Goal: Task Accomplishment & Management: Manage account settings

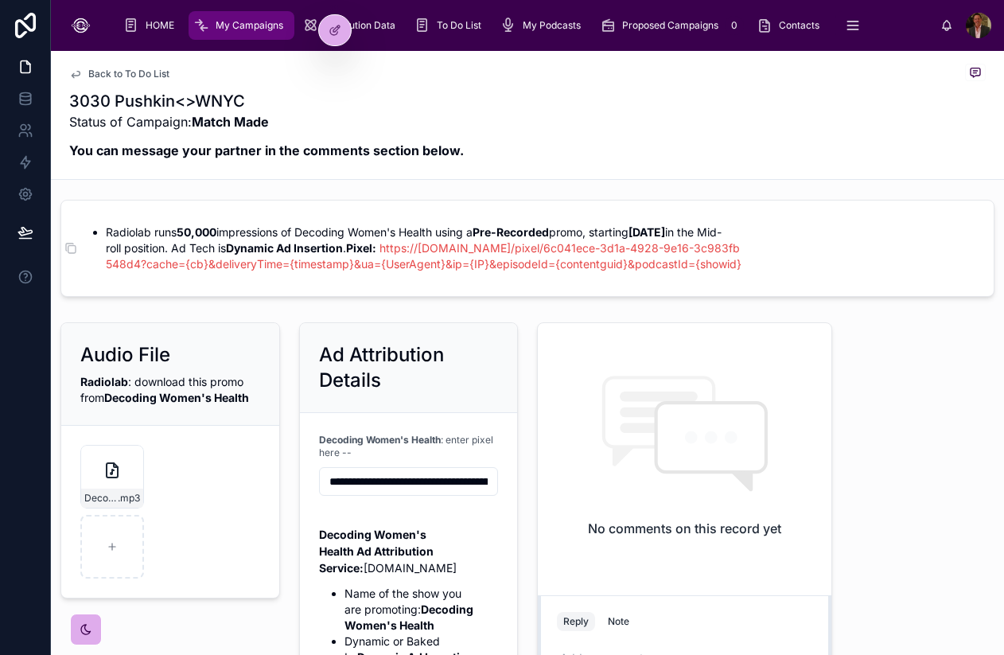
scroll to position [9, 0]
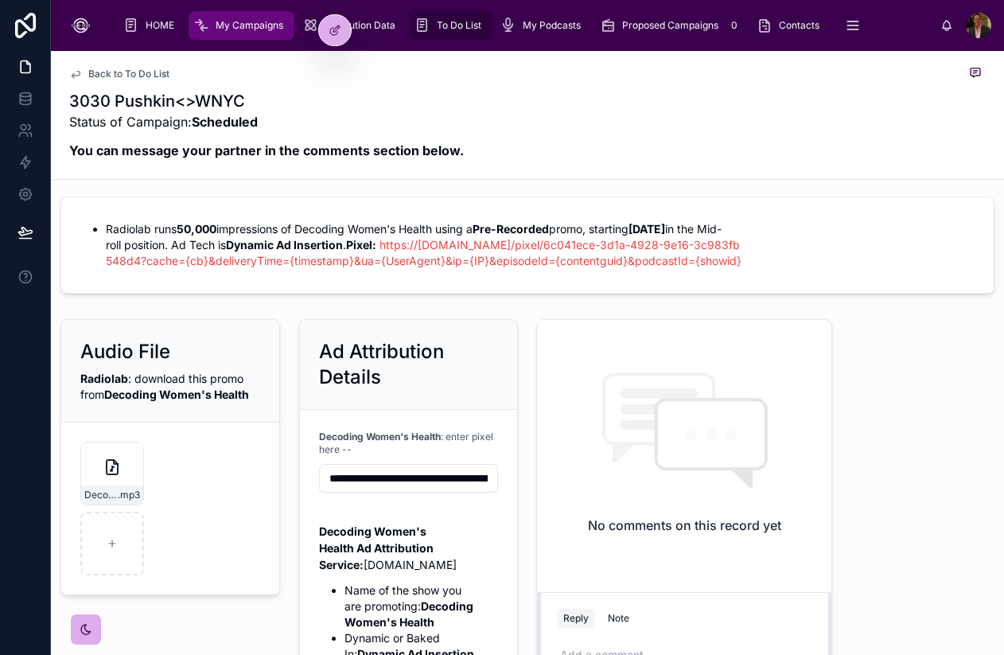
click at [442, 25] on span "To Do List" at bounding box center [459, 25] width 45 height 13
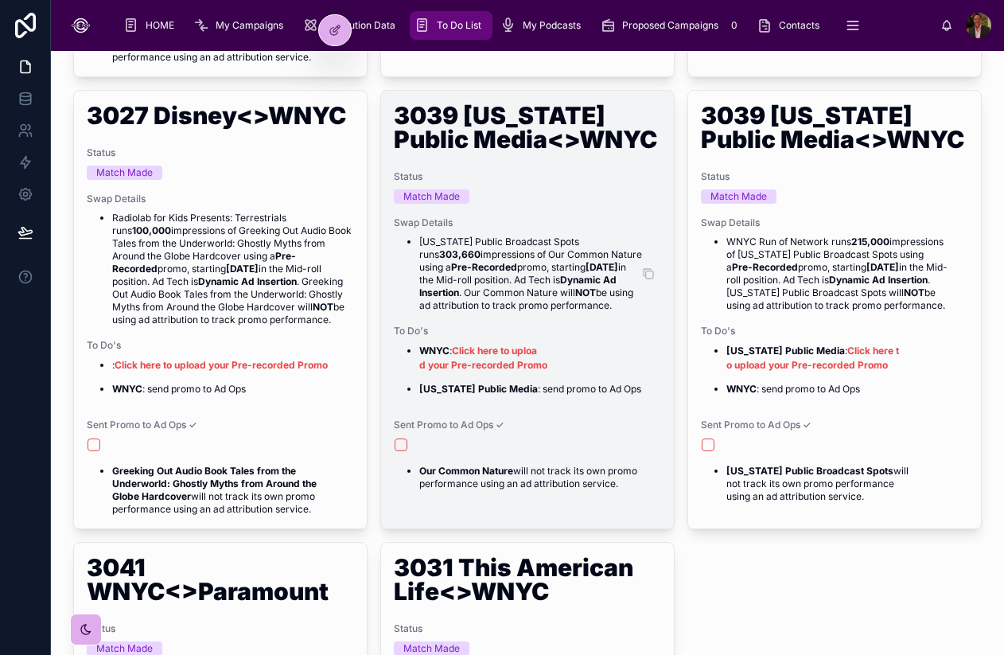
scroll to position [559, 0]
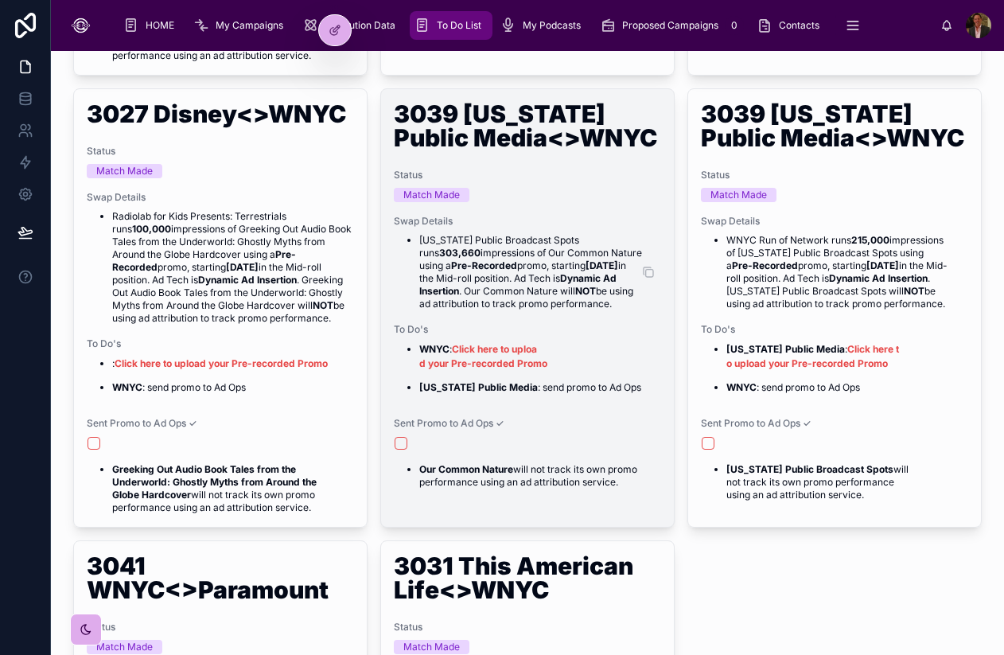
click at [548, 235] on li "Maine Public Broadcast Spots runs 303,660 impressions of Our Common Nature usin…" at bounding box center [540, 272] width 242 height 76
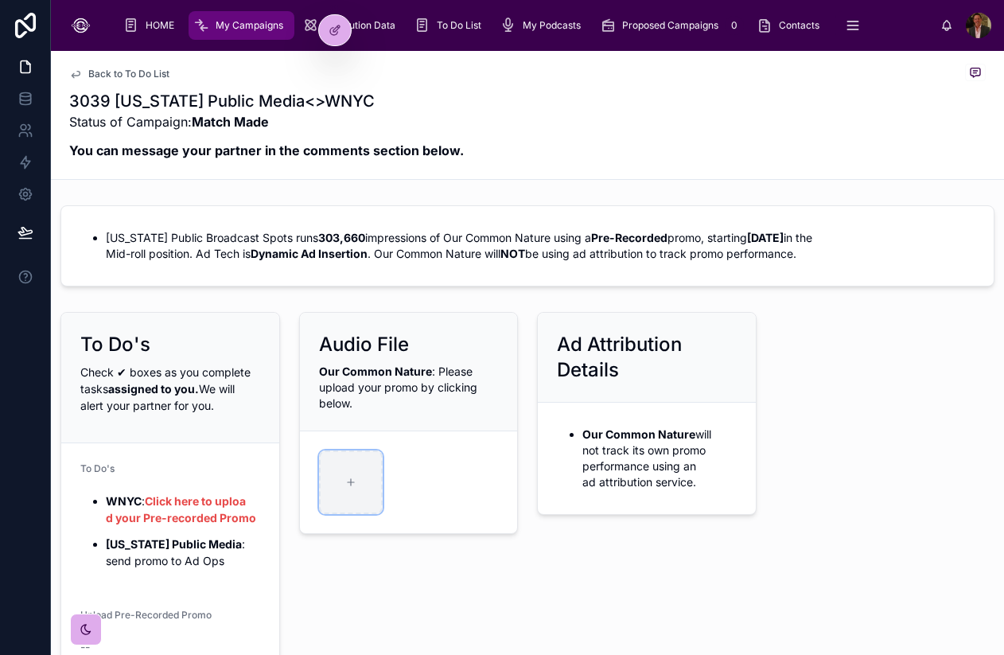
click at [363, 476] on div at bounding box center [351, 482] width 64 height 64
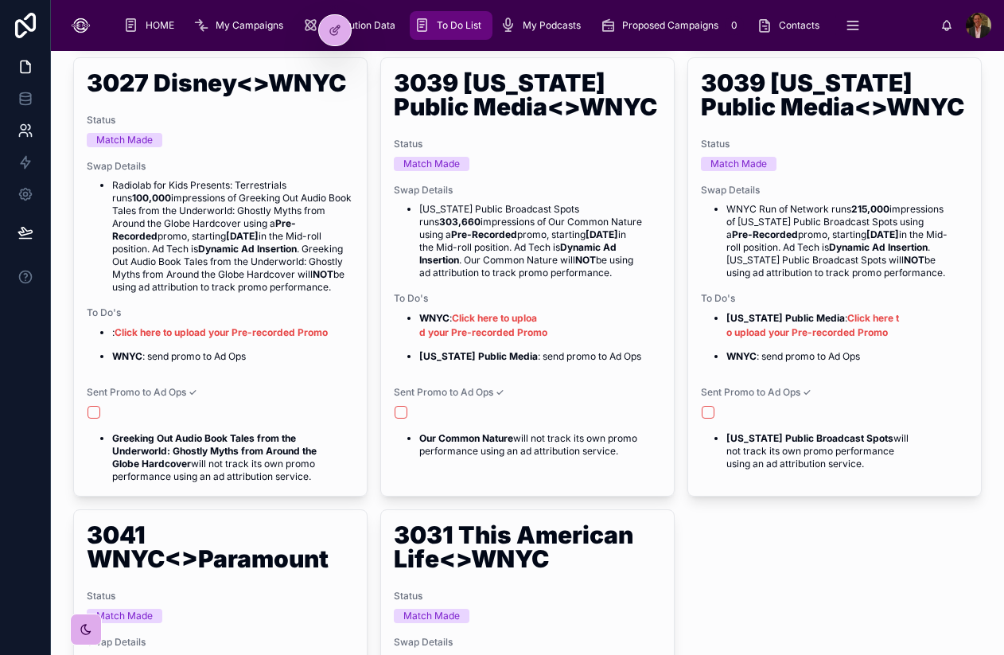
scroll to position [598, 0]
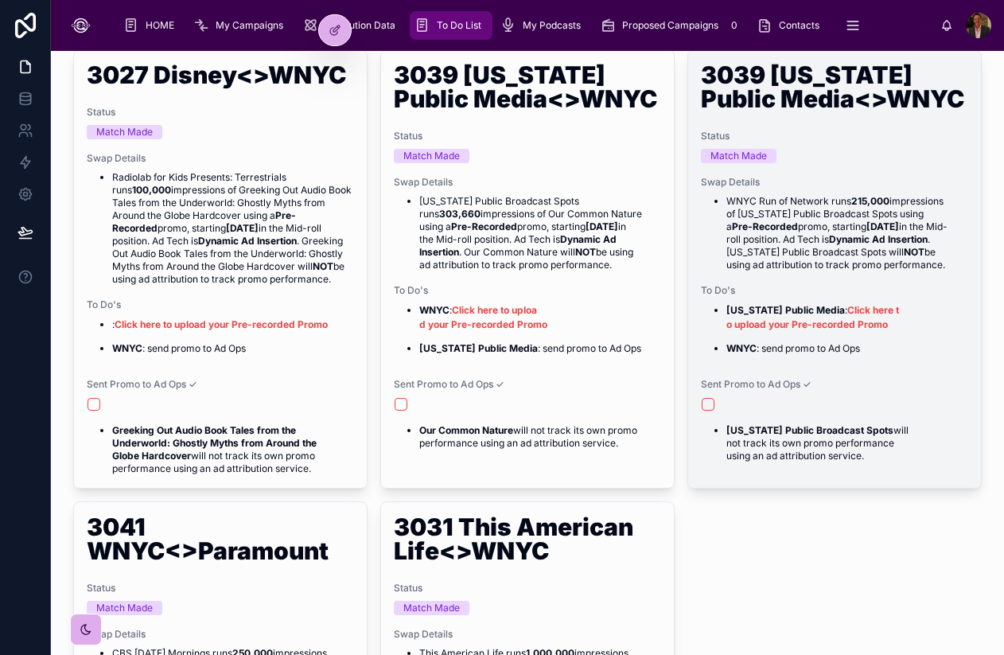
click at [839, 173] on div "3039 Maine Public Media<>WNYC Status Match Made Swap Details WNYC Run of Networ…" at bounding box center [834, 262] width 293 height 425
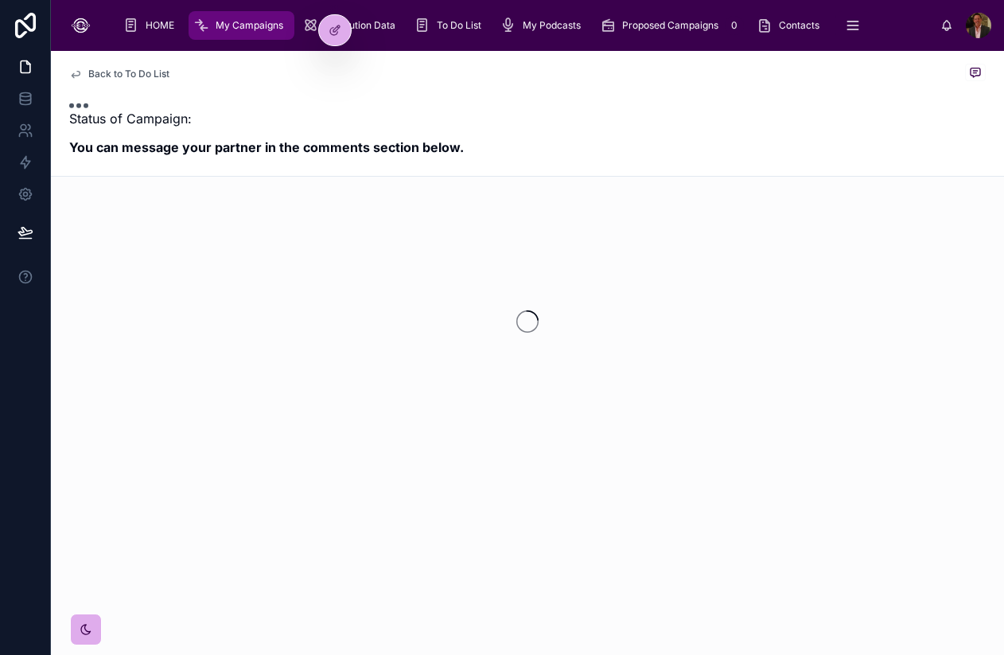
click at [839, 173] on div "Back to To Do List Status of Campaign: You can message your partner in the comm…" at bounding box center [527, 113] width 917 height 125
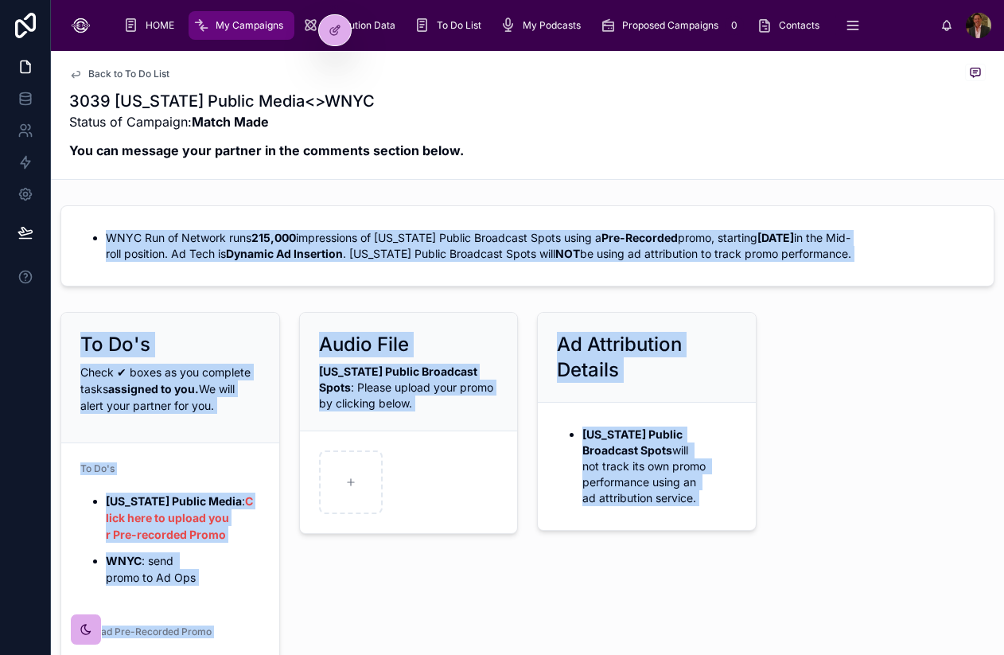
click at [461, 466] on form at bounding box center [409, 482] width 218 height 102
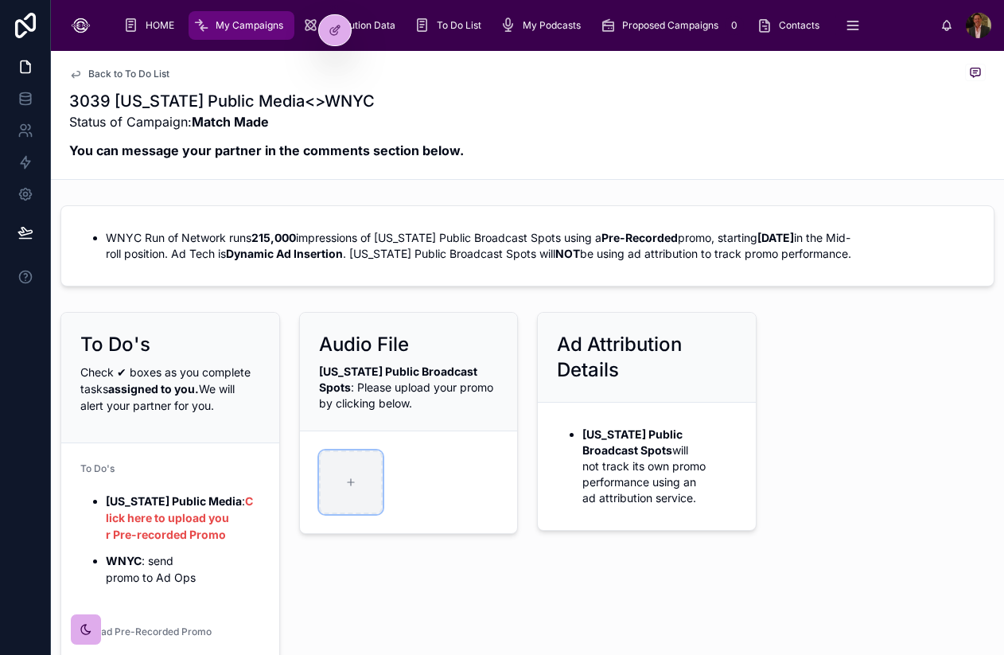
click at [369, 482] on div at bounding box center [351, 482] width 64 height 64
type input "**********"
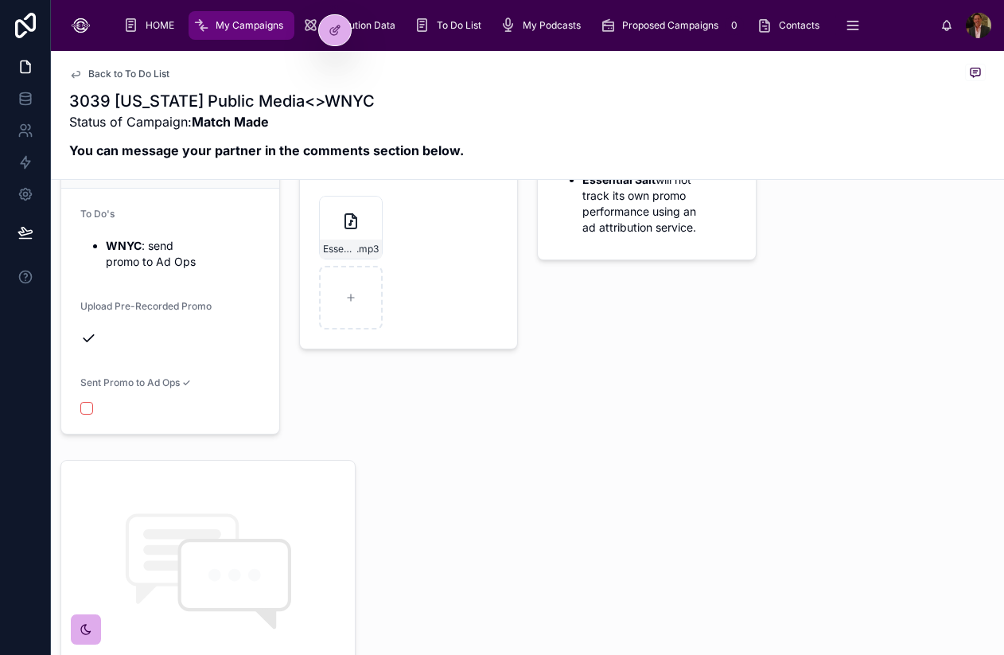
scroll to position [257, 0]
click at [80, 401] on button "button" at bounding box center [86, 405] width 13 height 13
click at [81, 401] on button "button" at bounding box center [86, 405] width 13 height 13
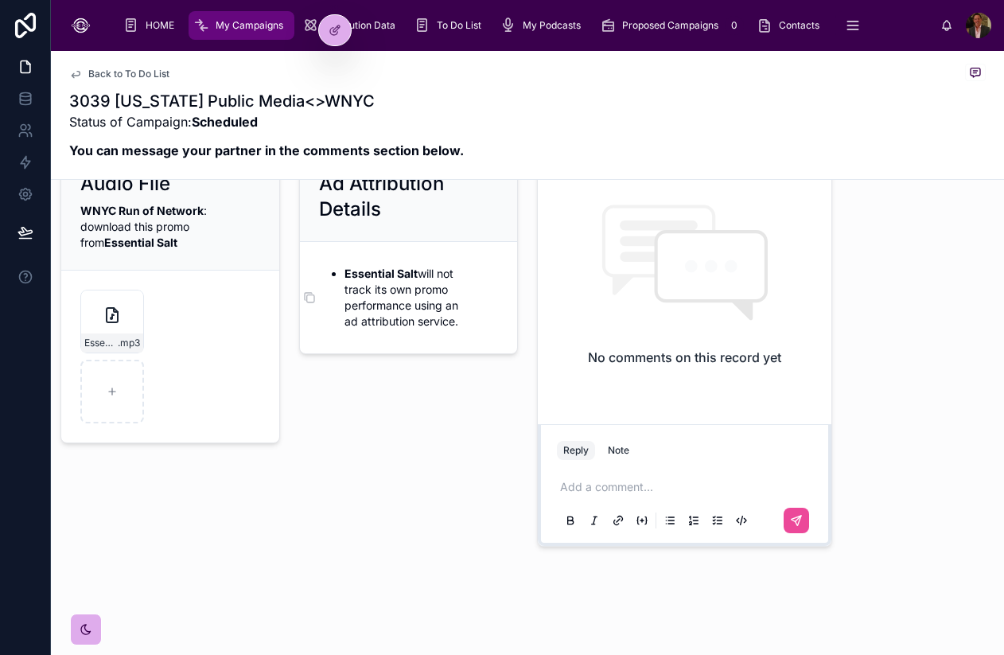
scroll to position [0, 0]
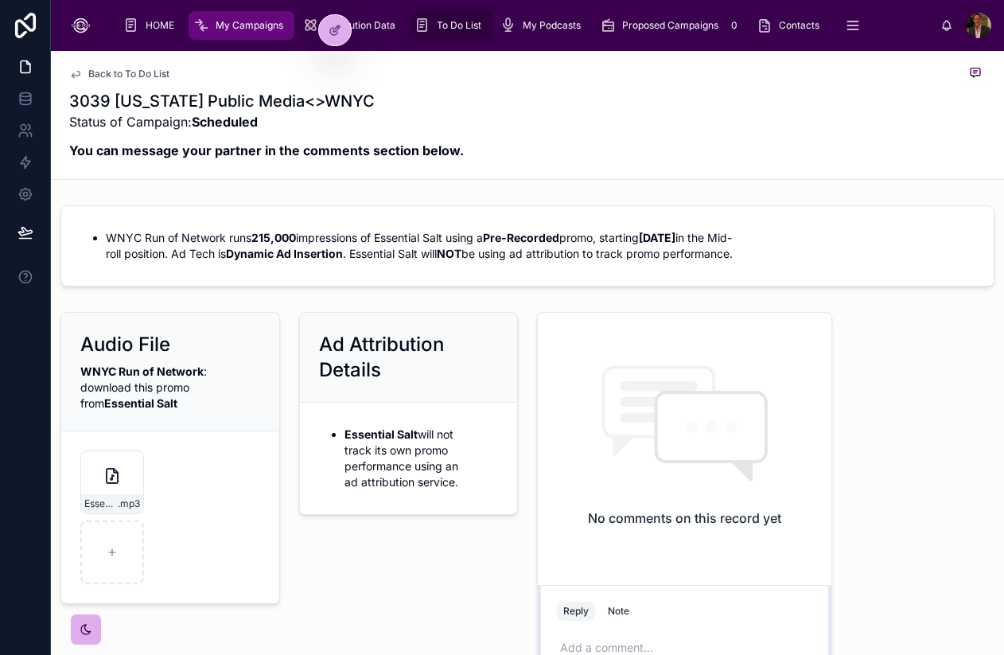
click at [447, 29] on span "To Do List" at bounding box center [459, 25] width 45 height 13
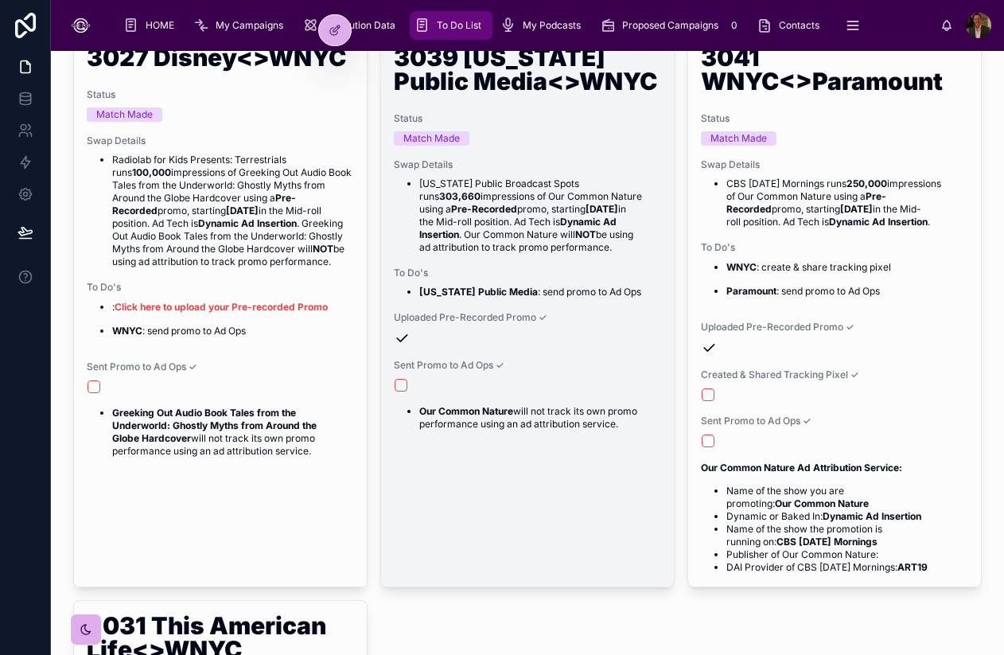
scroll to position [620, 0]
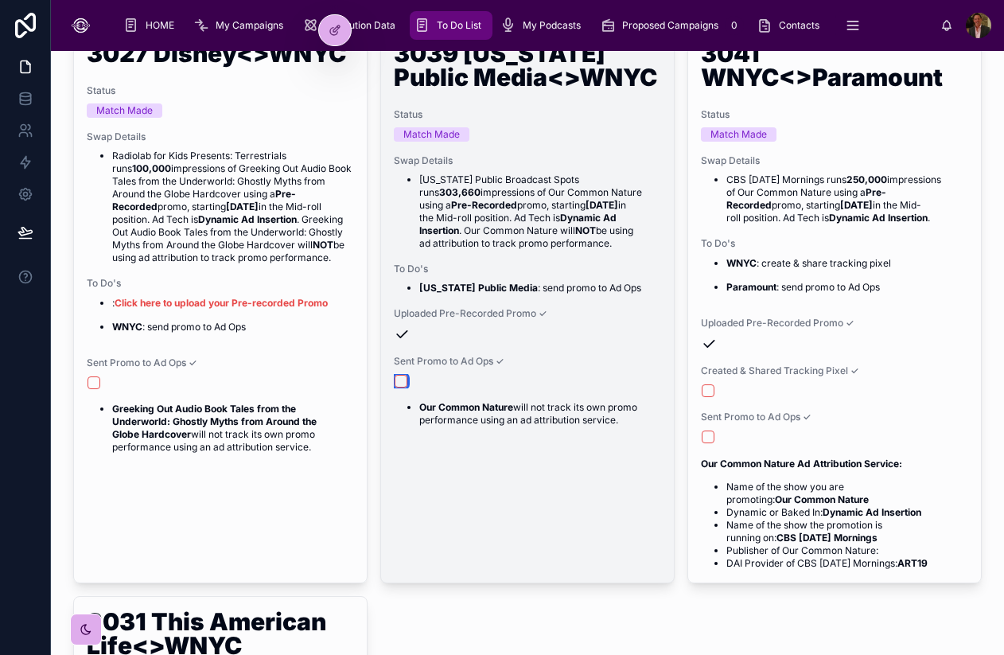
click at [407, 380] on button "button" at bounding box center [401, 381] width 13 height 13
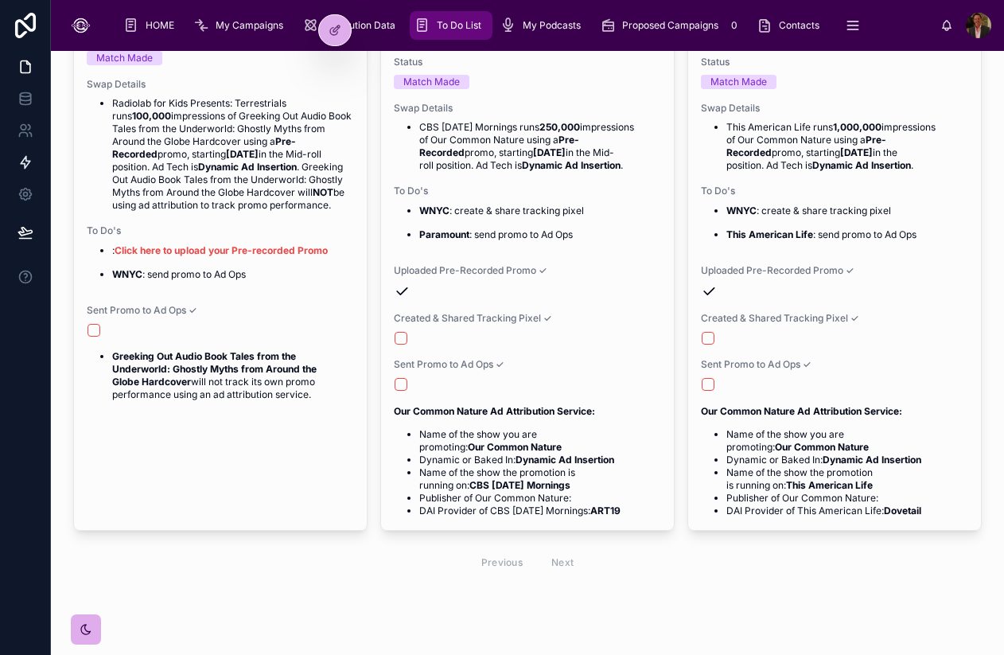
scroll to position [640, 0]
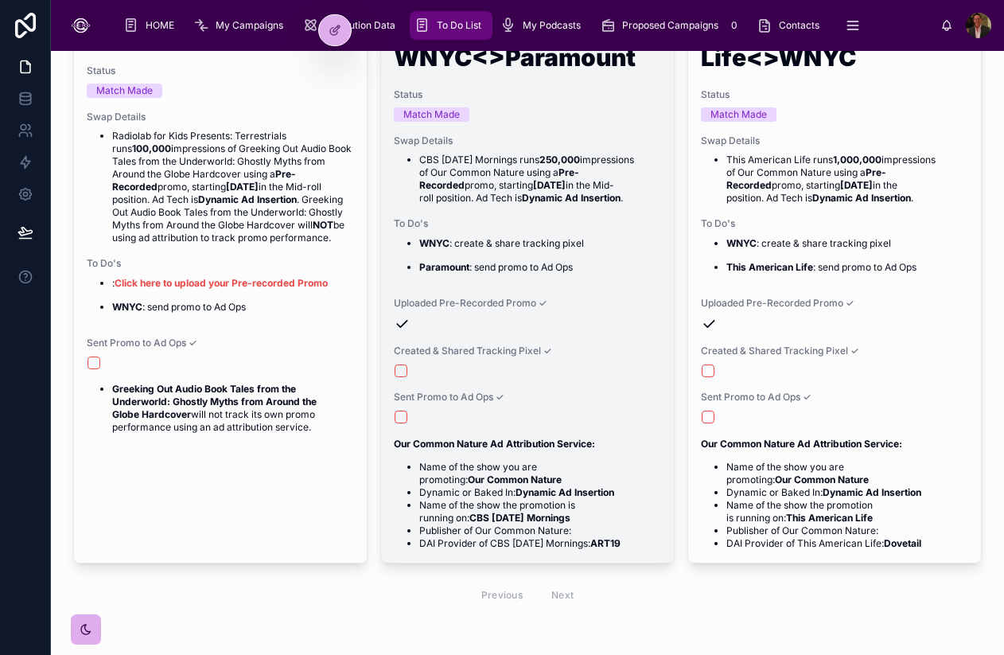
click at [568, 215] on div "3041 WNYC<>Paramount Status Match Made Swap Details CBS Sunday Mornings runs 25…" at bounding box center [527, 286] width 293 height 554
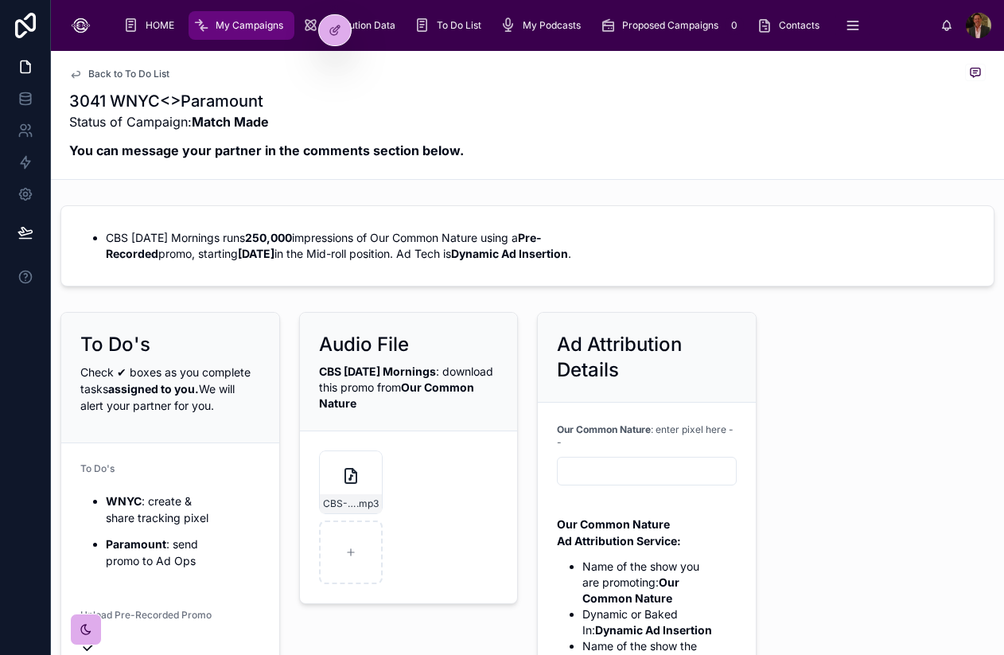
click at [229, 106] on h1 "3041 WNYC<>Paramount" at bounding box center [266, 101] width 395 height 22
copy h1 "3041 WNYC<>Paramount"
click at [578, 475] on input "text" at bounding box center [647, 471] width 178 height 22
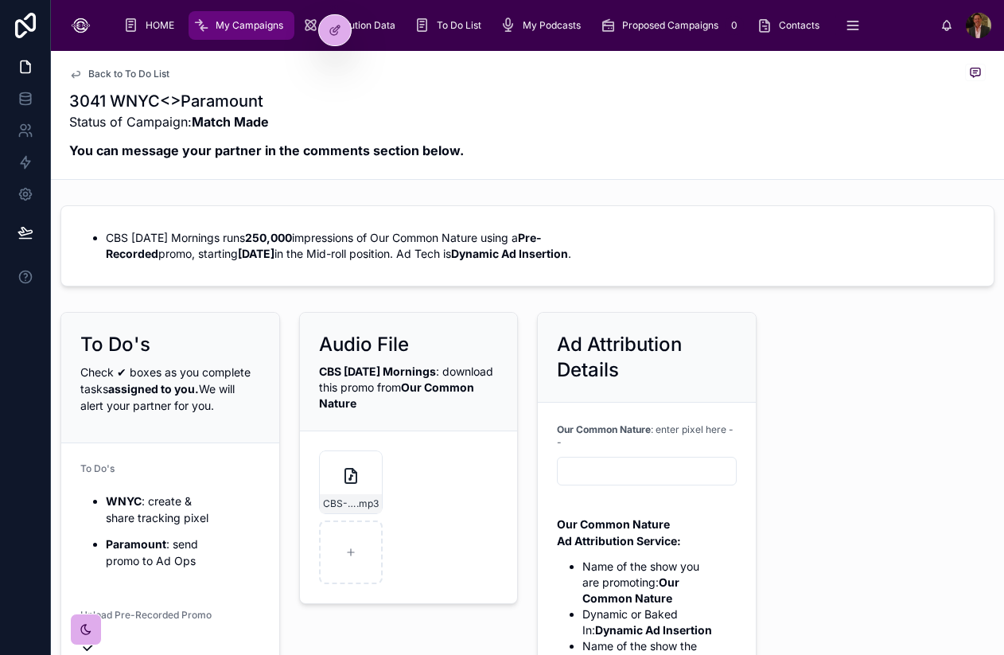
paste input "**********"
type input "**********"
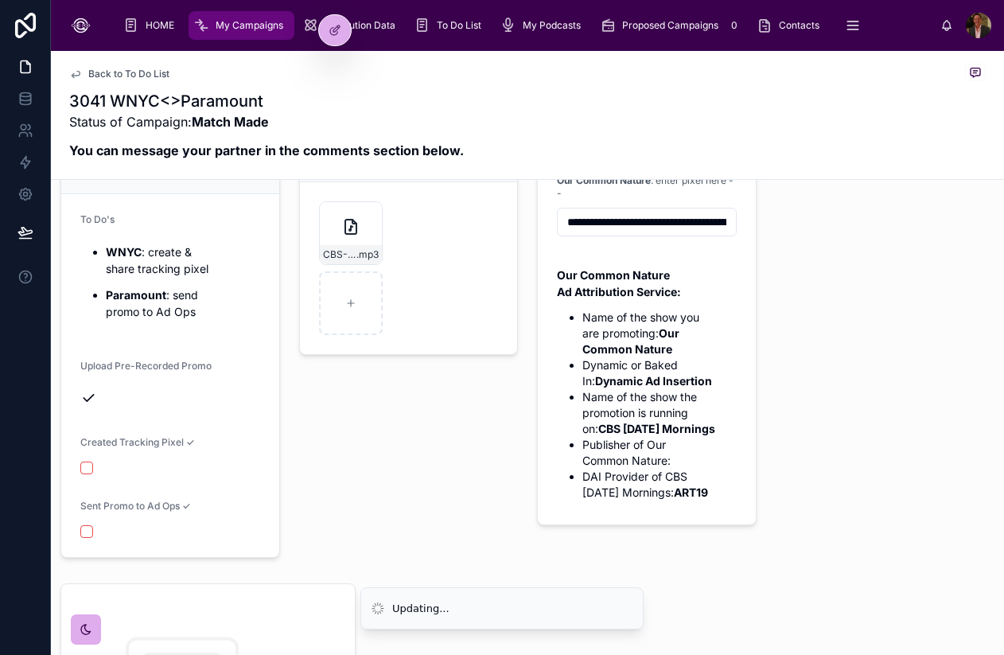
scroll to position [256, 0]
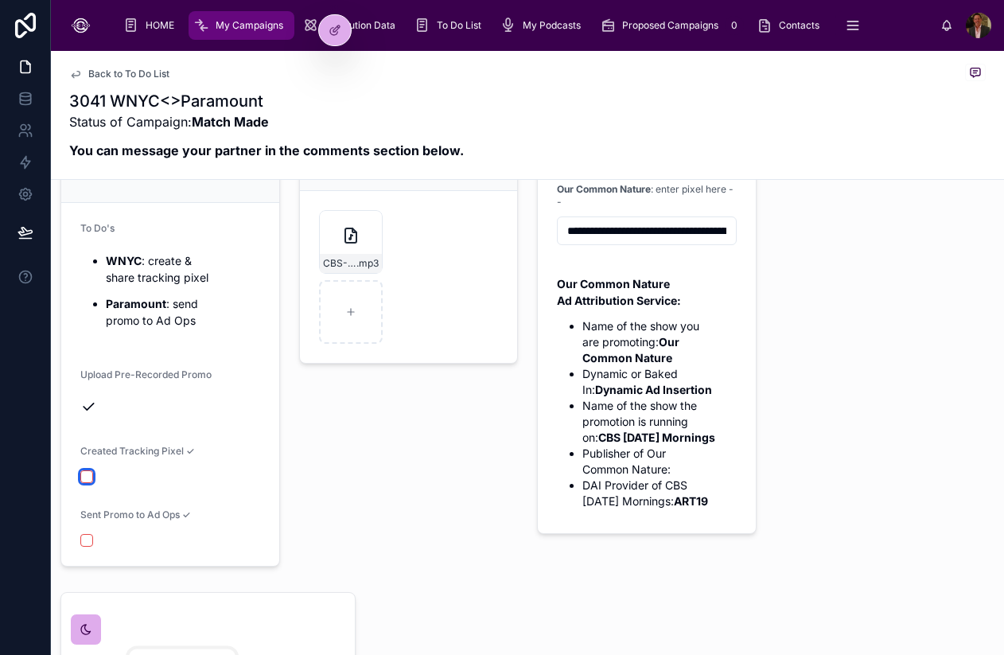
click at [82, 470] on button "button" at bounding box center [86, 476] width 13 height 13
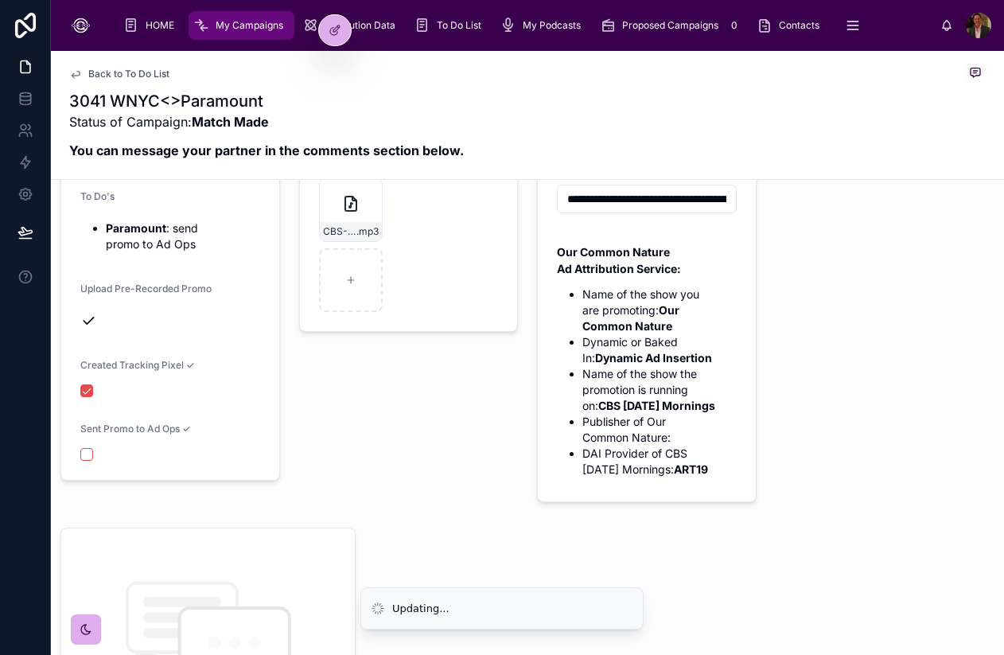
click at [377, 461] on div "Audio File CBS Sunday Mornings : download this promo from Our Common Nature CBS…" at bounding box center [409, 270] width 239 height 475
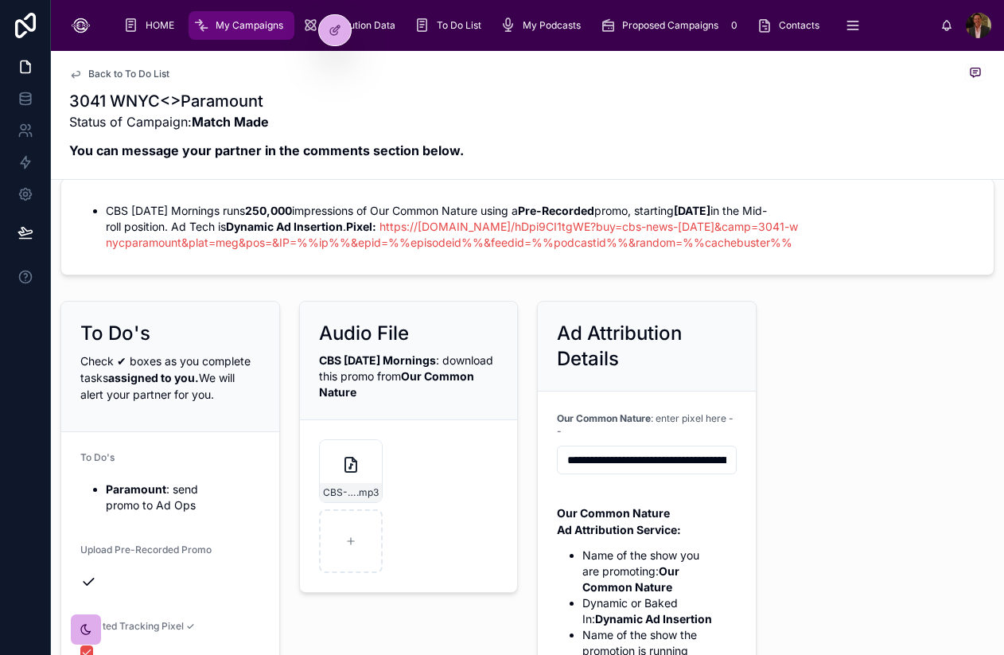
scroll to position [0, 0]
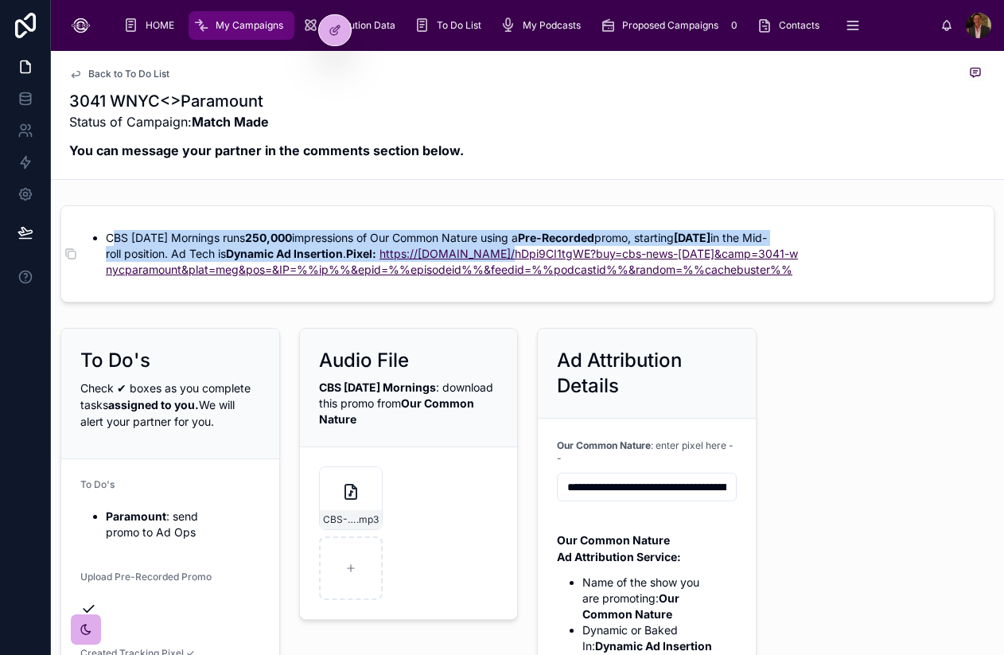
drag, startPoint x: 111, startPoint y: 237, endPoint x: 258, endPoint y: 270, distance: 150.8
click at [258, 270] on li "CBS Sunday Mornings runs 250,000 impressions of Our Common Nature using a Pre-R…" at bounding box center [540, 254] width 869 height 48
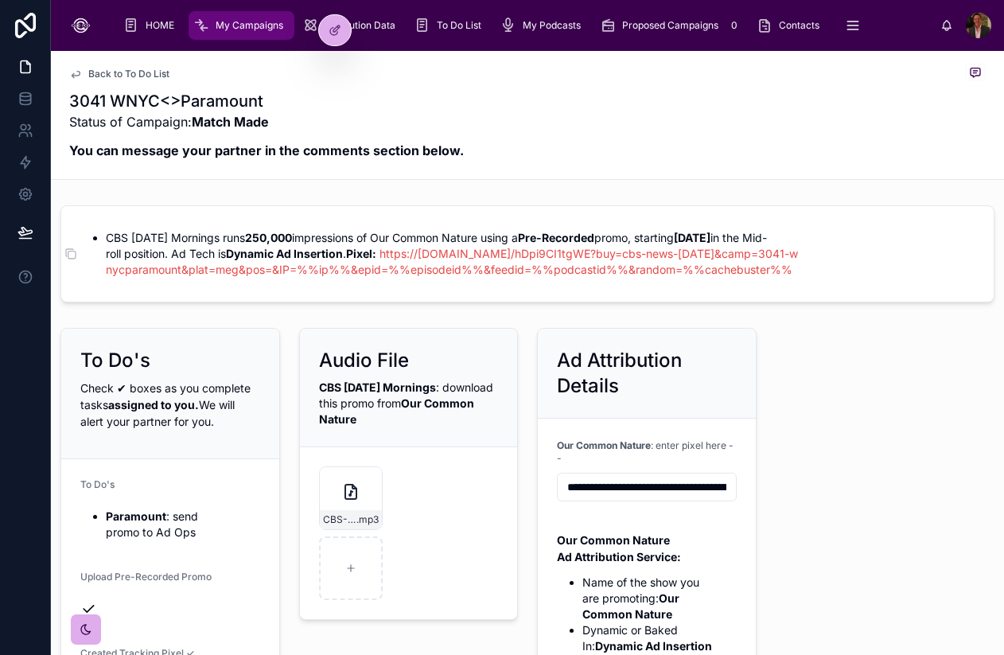
click at [154, 230] on li "CBS Sunday Mornings runs 250,000 impressions of Our Common Nature using a Pre-R…" at bounding box center [540, 254] width 869 height 48
drag, startPoint x: 107, startPoint y: 240, endPoint x: 407, endPoint y: 284, distance: 303.9
click at [407, 278] on li "CBS Sunday Mornings runs 250,000 impressions of Our Common Nature using a Pre-R…" at bounding box center [540, 254] width 869 height 48
copy li "CBS Sunday Mornings runs 250,000 impressions of Our Common Nature using a Pre-R…"
click at [456, 27] on span "To Do List" at bounding box center [459, 25] width 45 height 13
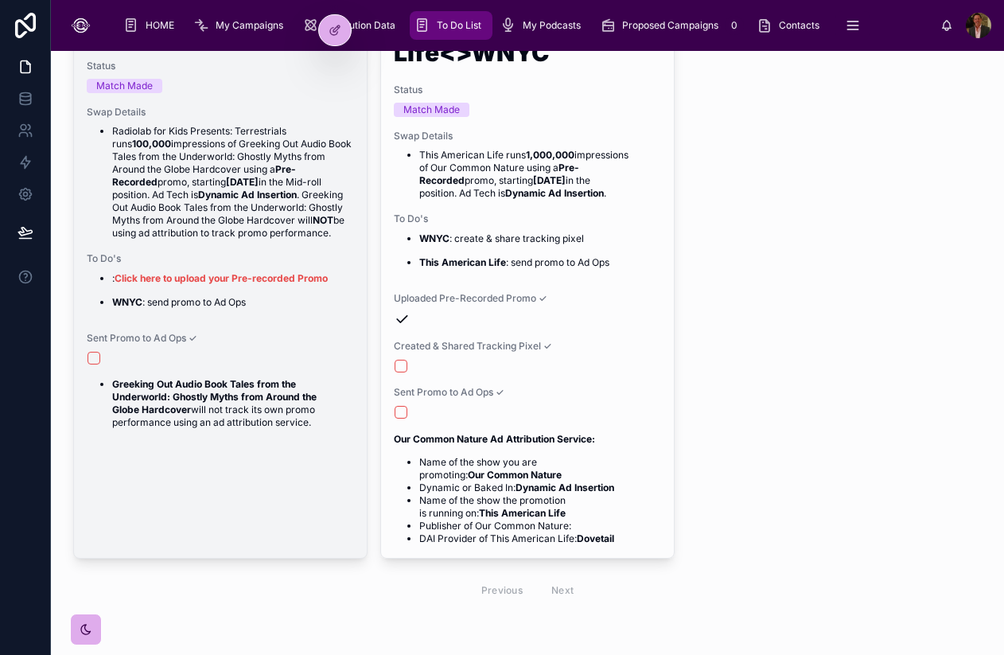
scroll to position [647, 0]
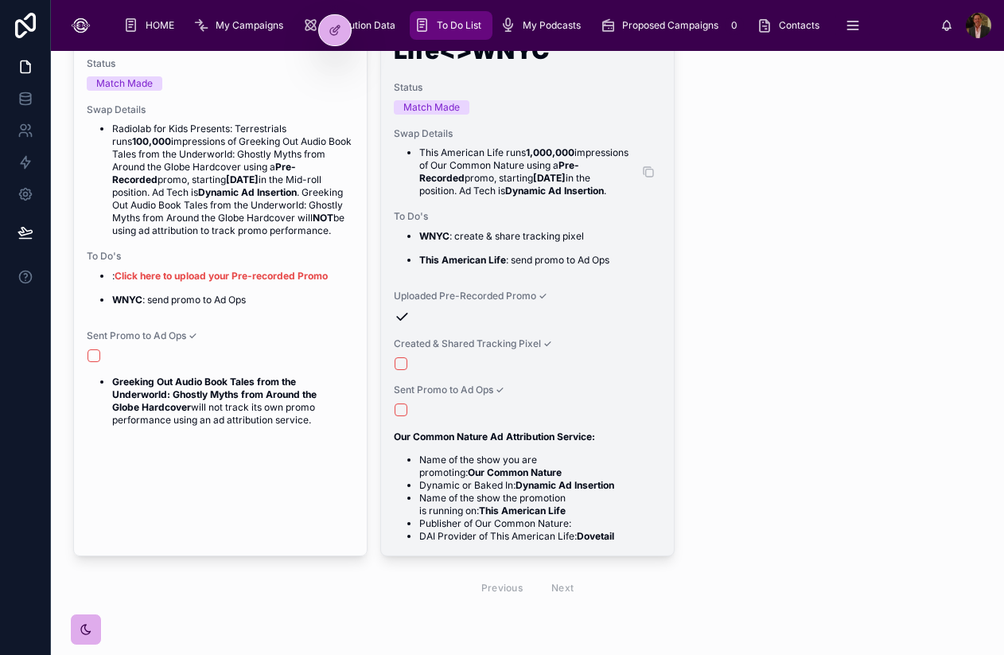
click at [485, 167] on li "This American Life runs 1,000,000 impressions of Our Common Nature using a Pre-…" at bounding box center [540, 171] width 242 height 51
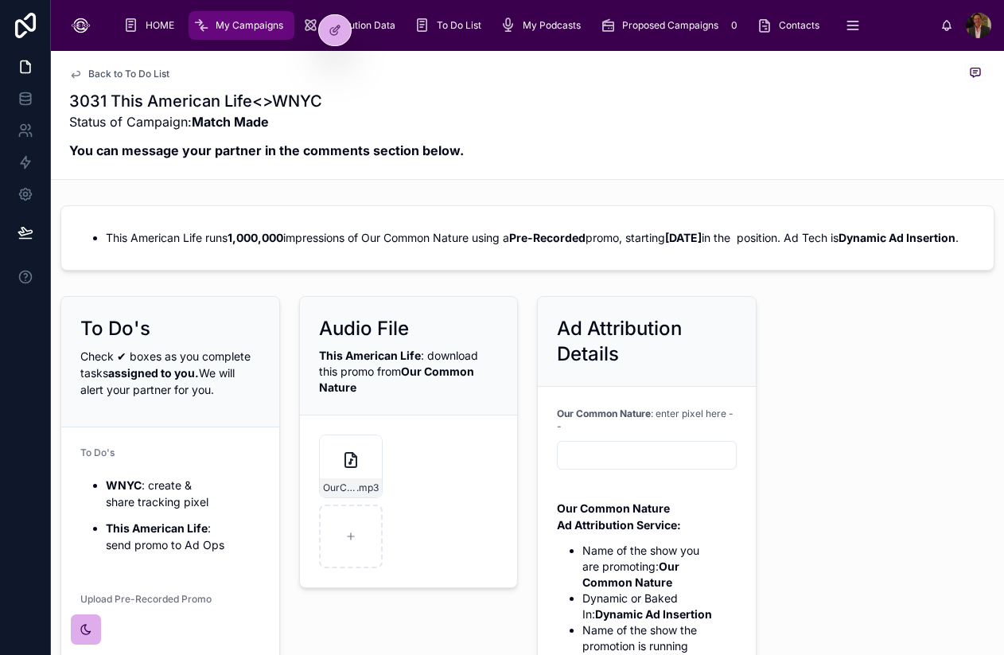
click at [160, 103] on h1 "3031 This American Life<>WNYC" at bounding box center [266, 101] width 395 height 22
copy h1 "3031 This American Life<>WNYC"
type input "**********"
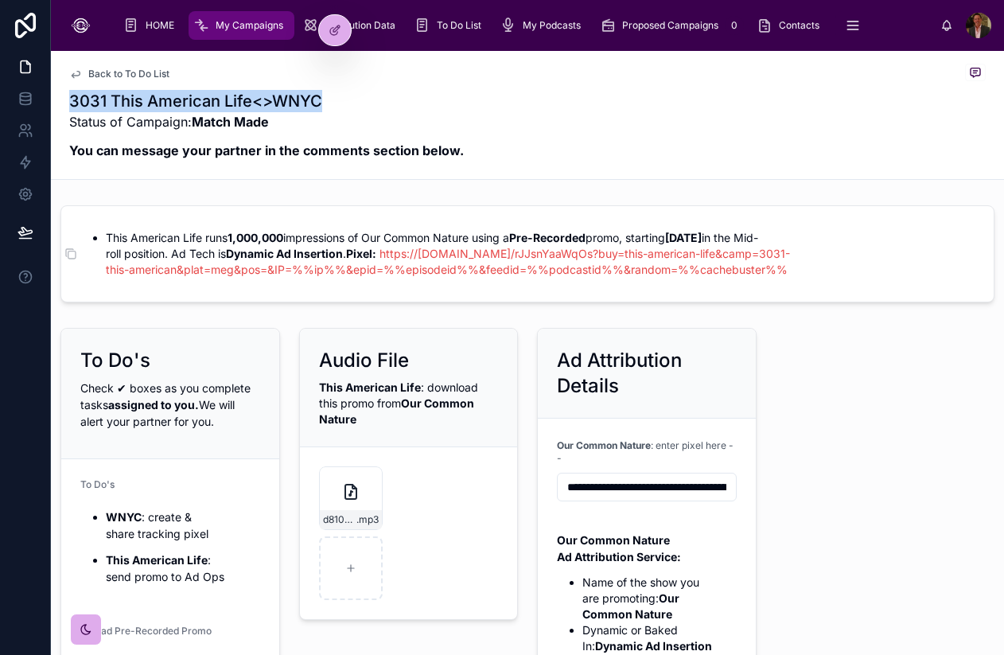
drag, startPoint x: 453, startPoint y: 289, endPoint x: 107, endPoint y: 236, distance: 349.3
click at [107, 236] on li "This American Life runs 1,000,000 impressions of Our Common Nature using a Pre-…" at bounding box center [540, 254] width 869 height 48
copy li "This American Life runs 1,000,000 impressions of Our Common Nature using a Pre-…"
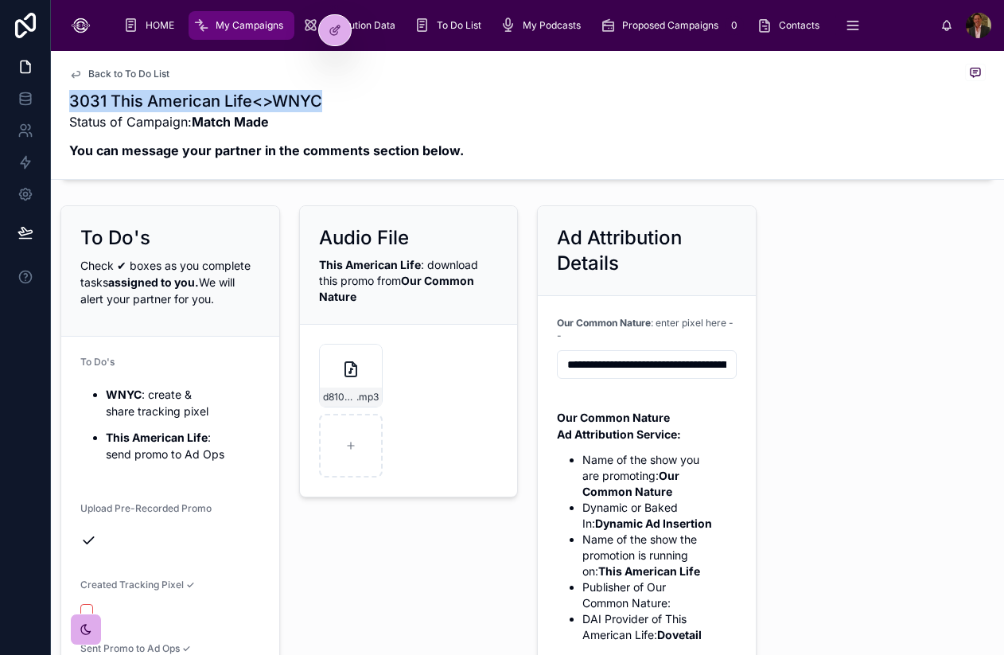
scroll to position [158, 0]
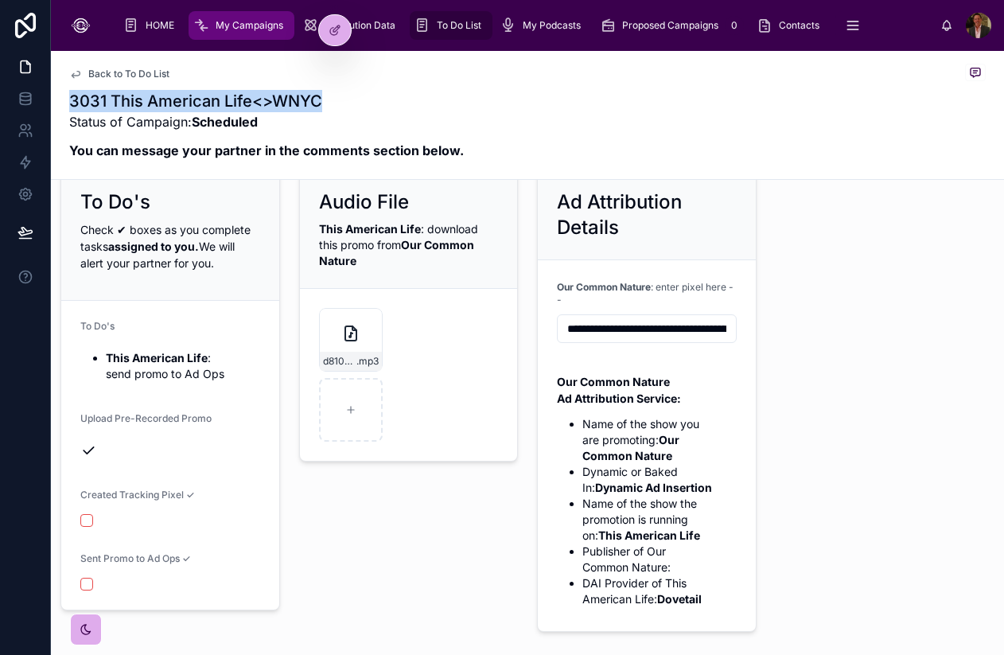
click at [444, 30] on span "To Do List" at bounding box center [459, 25] width 45 height 13
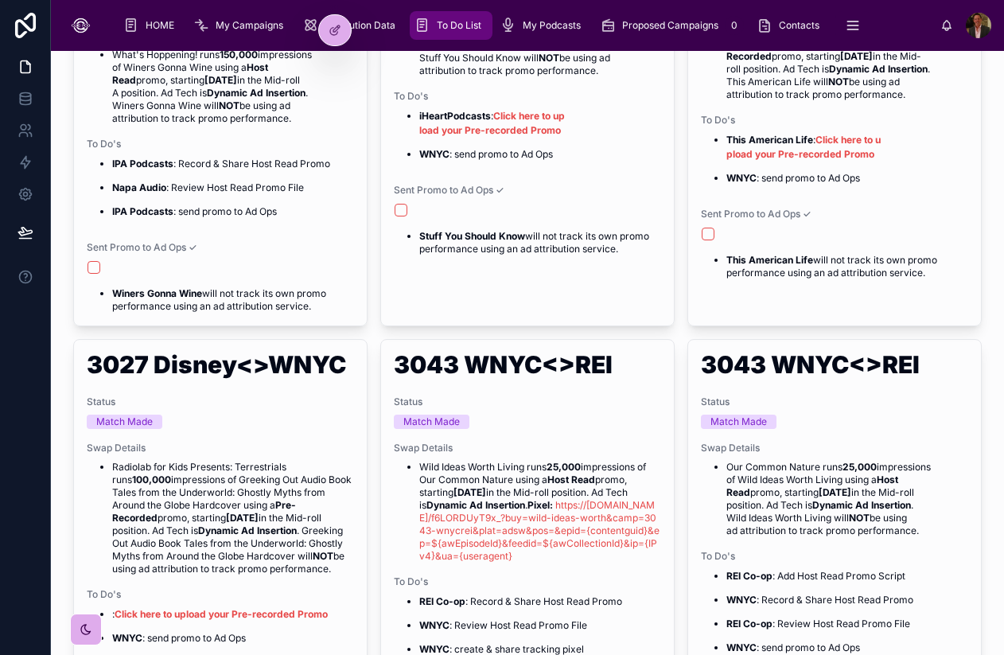
scroll to position [369, 0]
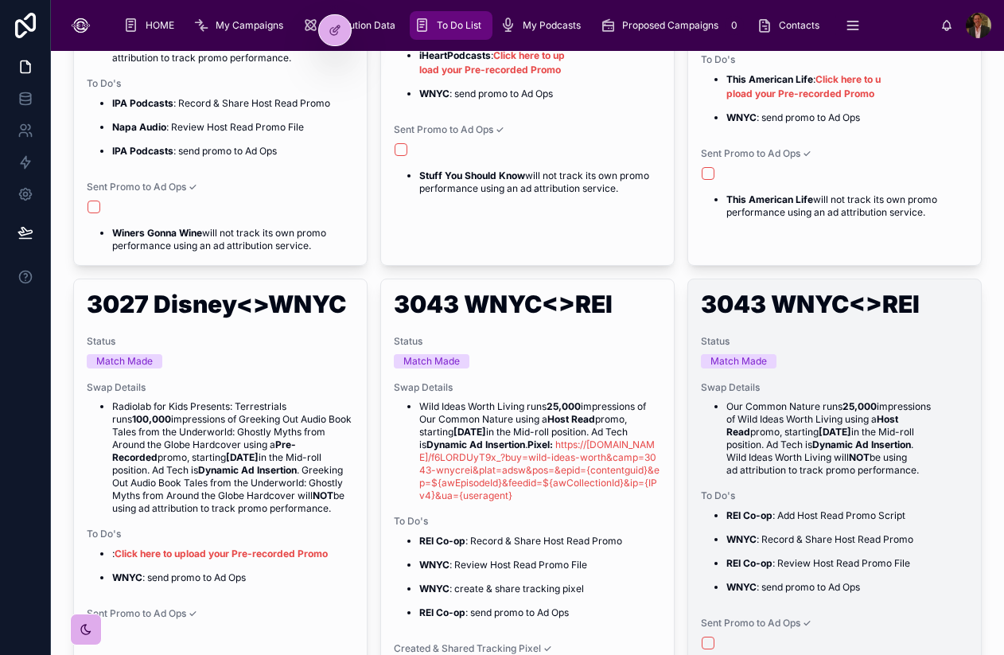
click at [901, 341] on span "Status" at bounding box center [834, 341] width 267 height 13
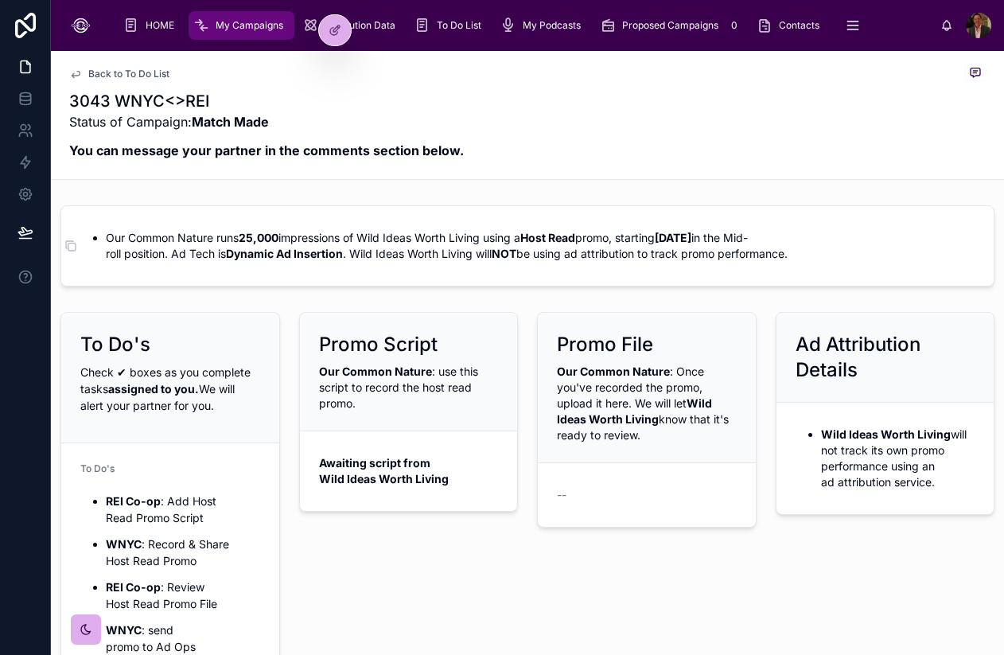
click at [107, 240] on li "Our Common Nature runs 25,000 impressions of Wild Ideas Worth Living using a Ho…" at bounding box center [540, 246] width 869 height 32
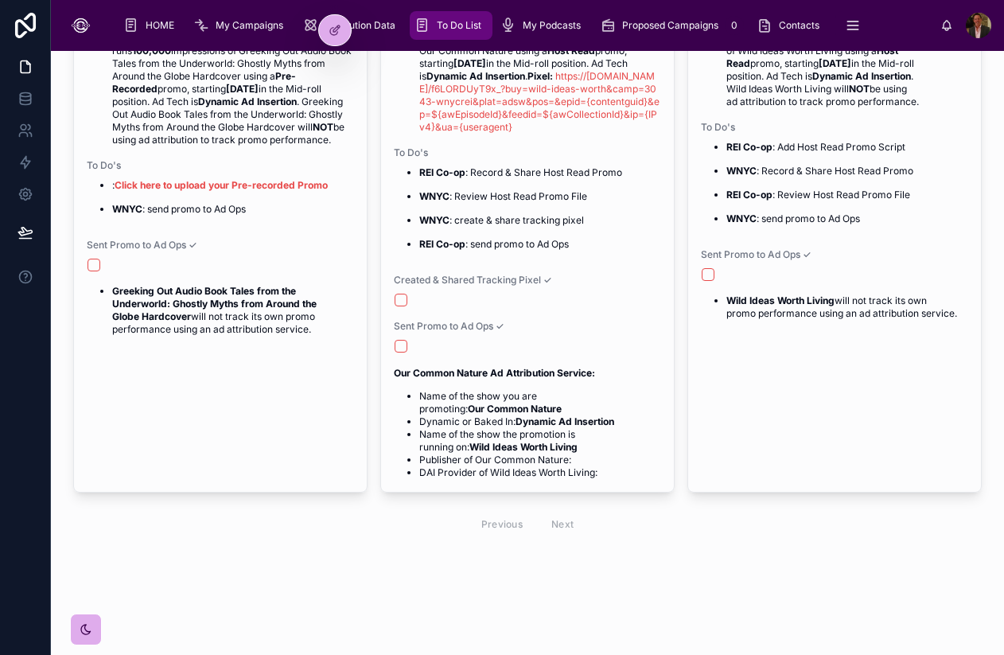
scroll to position [759, 0]
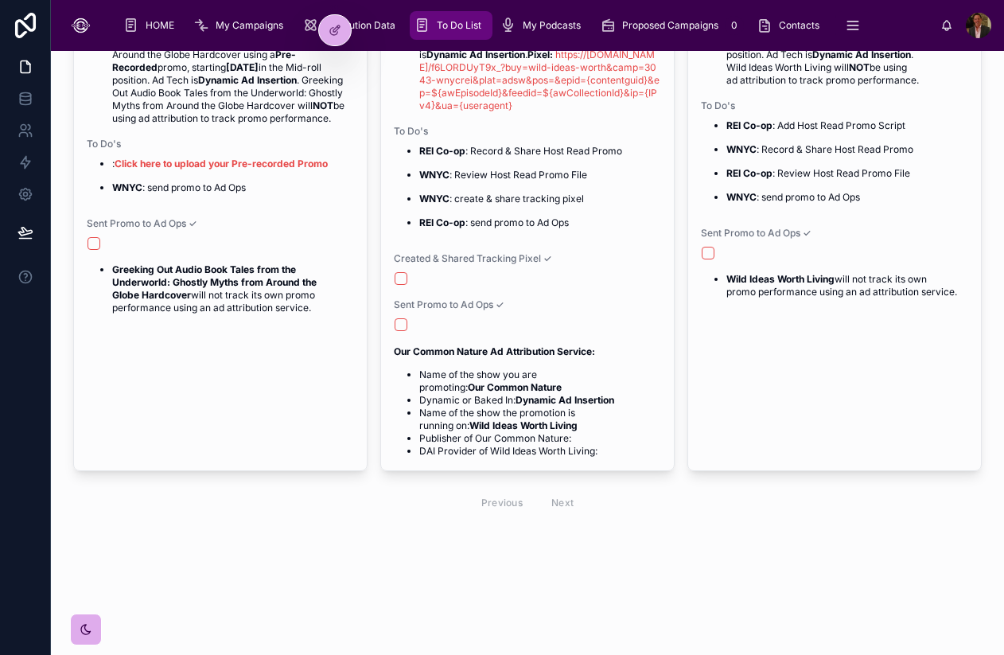
click at [562, 500] on div "Previous Next" at bounding box center [527, 502] width 115 height 25
click at [561, 505] on div "Previous Next" at bounding box center [527, 502] width 115 height 25
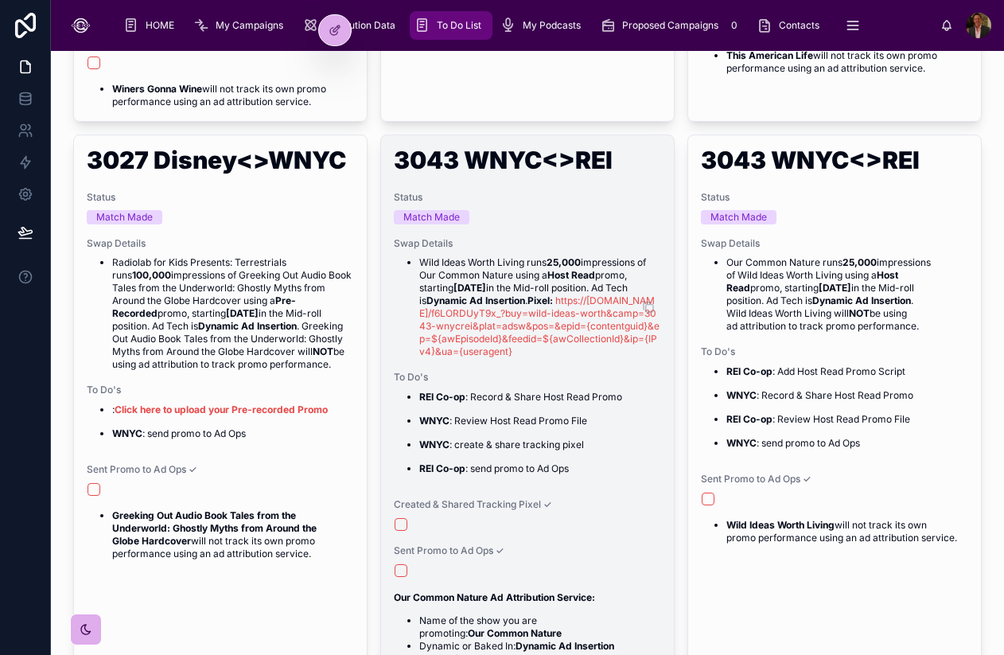
scroll to position [515, 0]
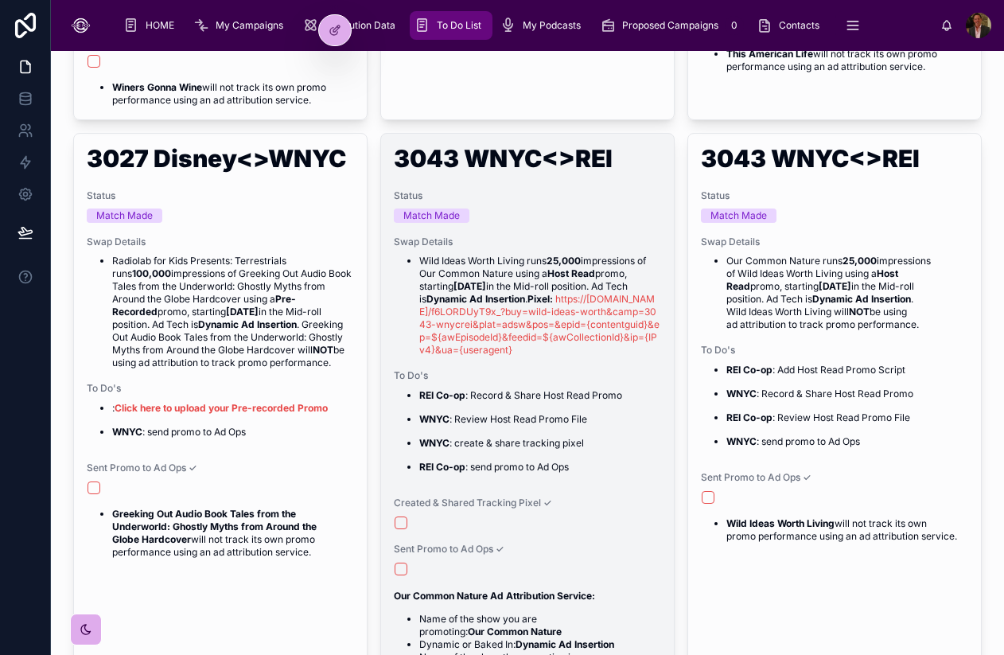
click at [568, 224] on div "3043 WNYC<>REI Status Match Made Swap Details Wild Ideas Worth Living runs 25,0…" at bounding box center [527, 424] width 293 height 581
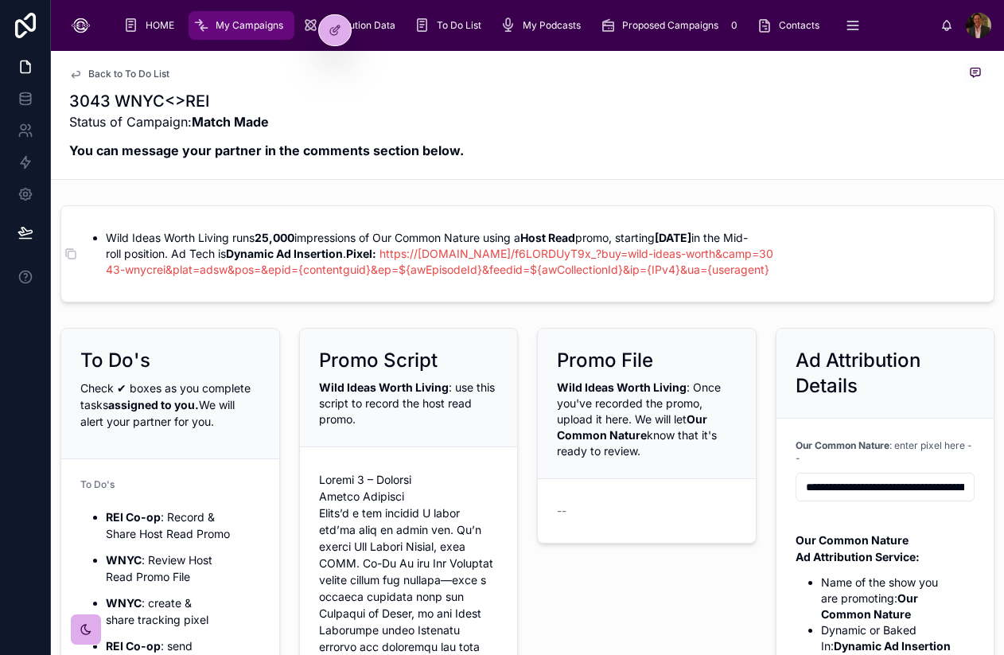
drag, startPoint x: 109, startPoint y: 237, endPoint x: 107, endPoint y: 294, distance: 56.5
click at [107, 282] on div "Wild Ideas Worth Living runs 25,000 impressions of Our Common Nature using a Ho…" at bounding box center [527, 253] width 894 height 57
copy li "Wild Ideas Worth Living runs 25,000 impressions of Our Common Nature using a Ho…"
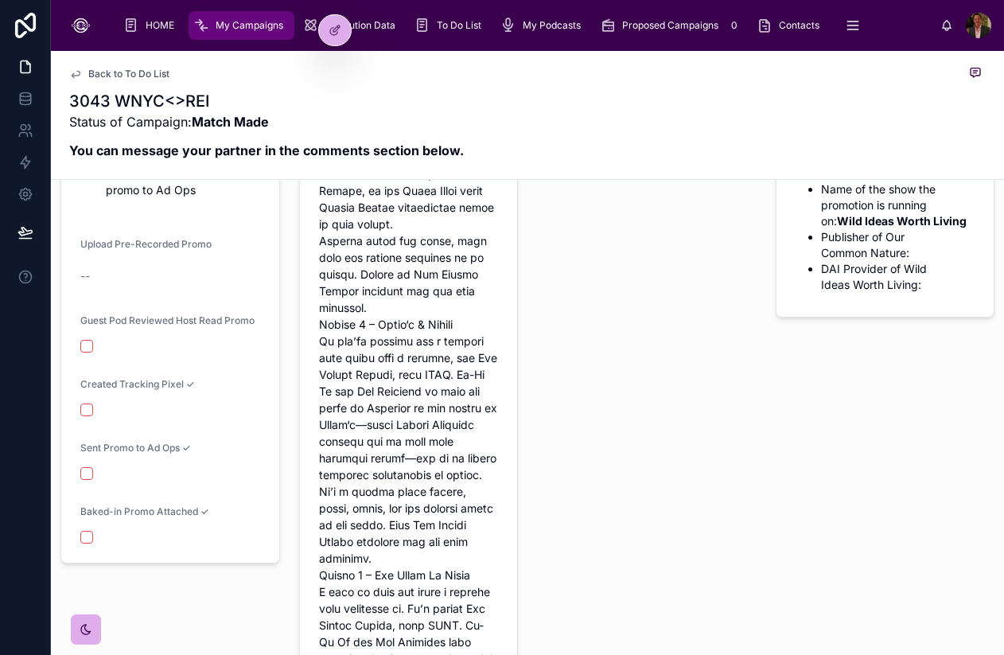
scroll to position [496, 0]
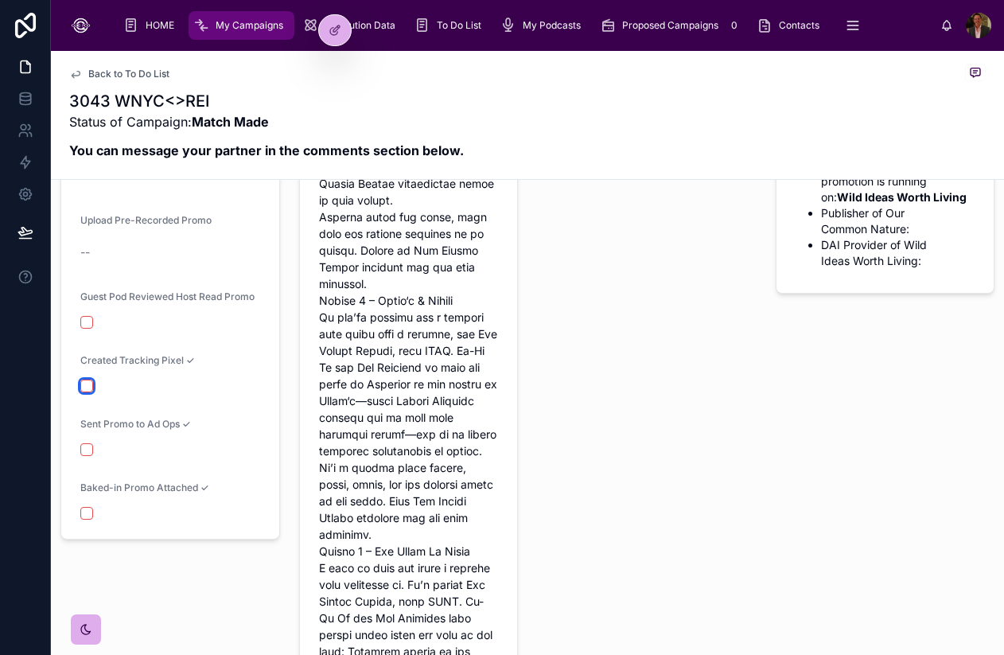
click at [89, 392] on button "button" at bounding box center [86, 385] width 13 height 13
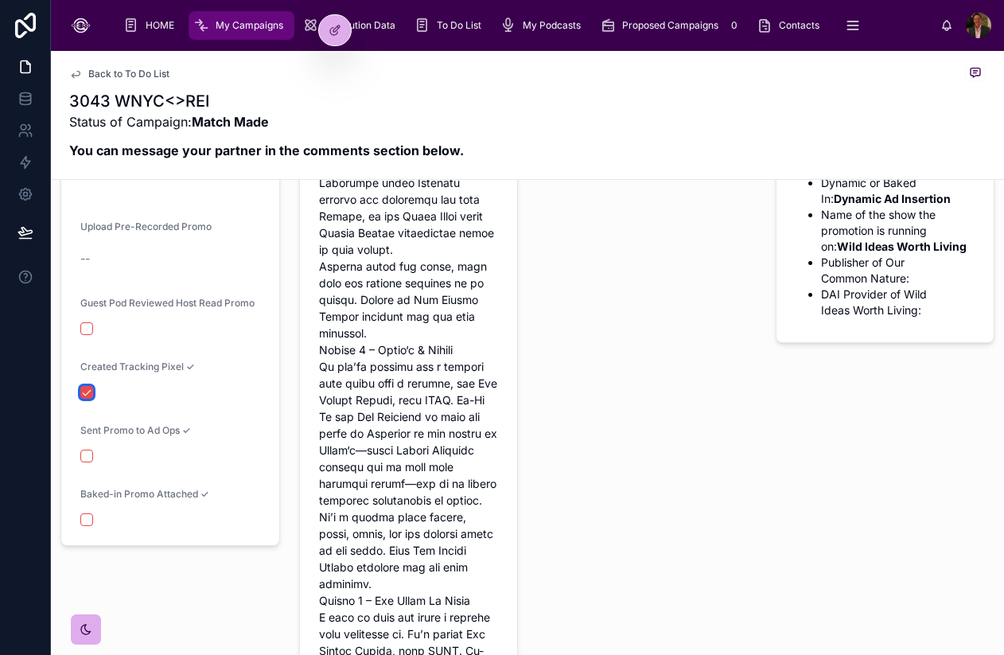
scroll to position [0, 0]
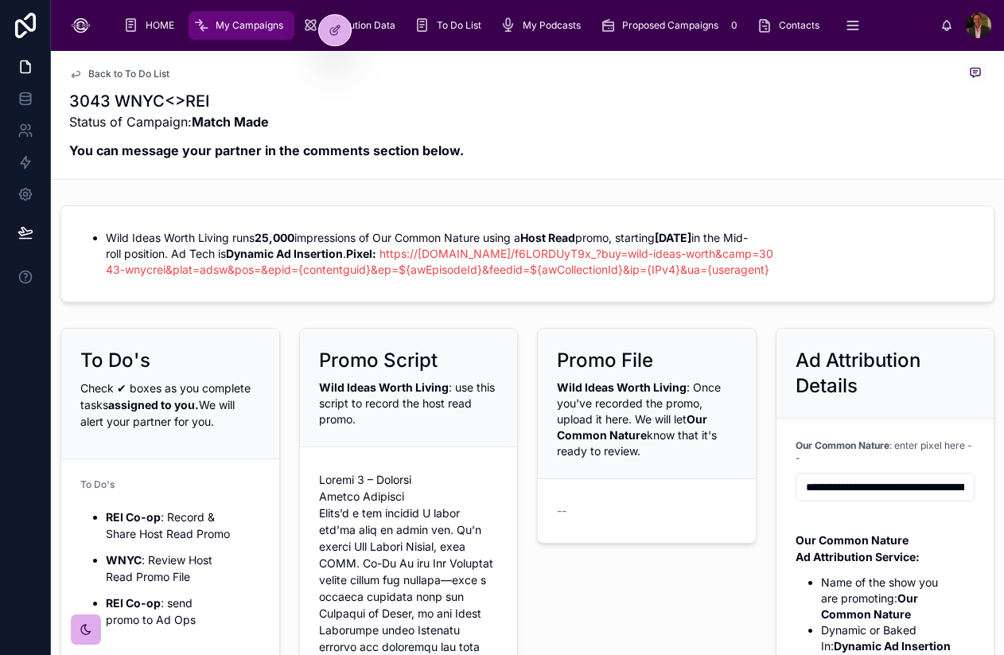
type button "on"
click at [466, 24] on span "To Do List" at bounding box center [459, 25] width 45 height 13
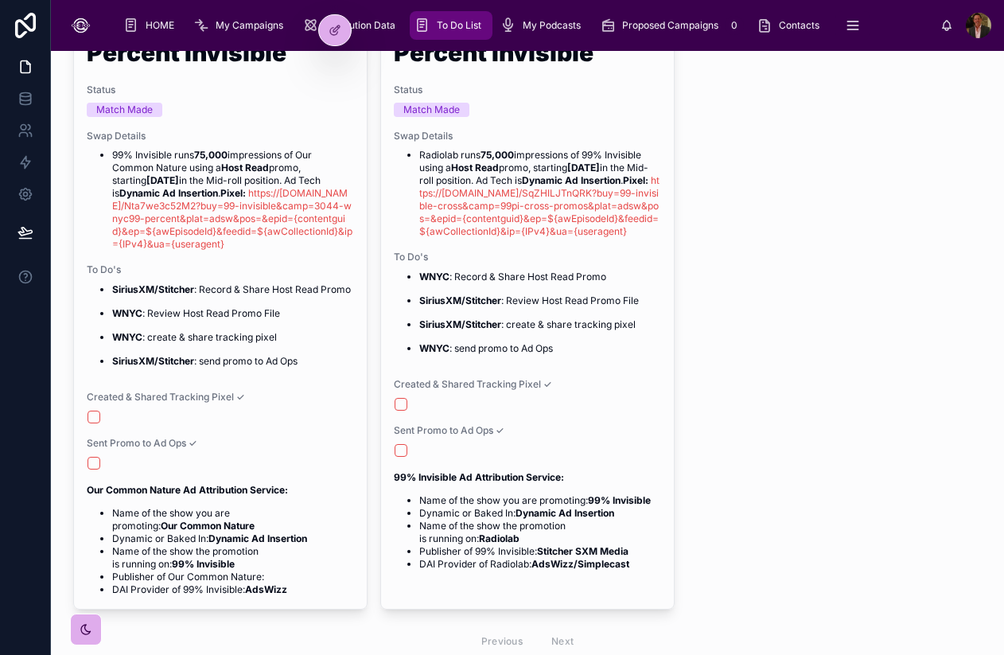
scroll to position [1070, 0]
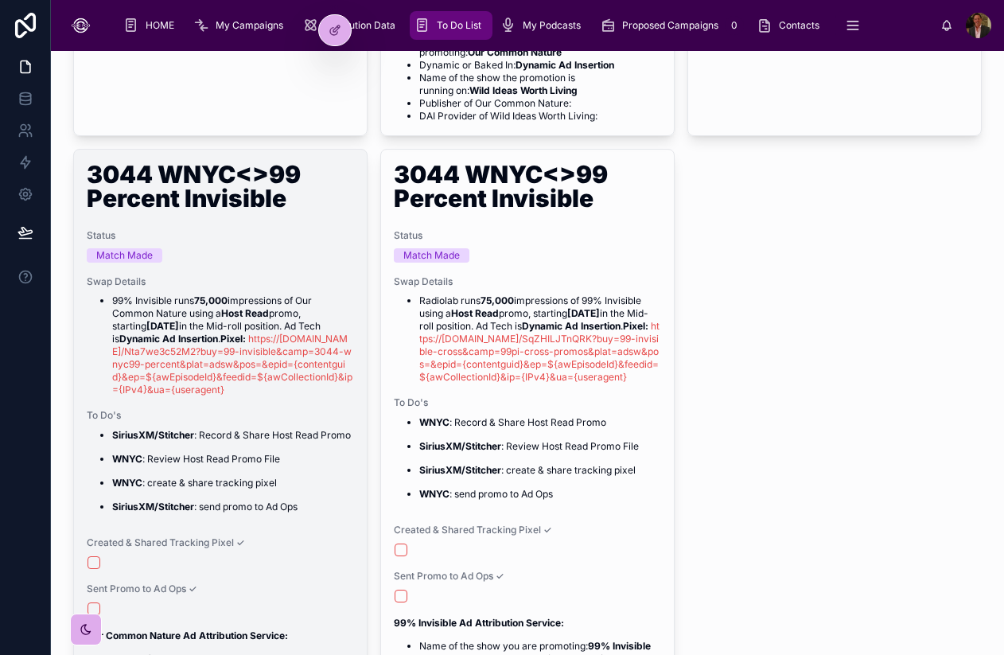
click at [237, 234] on span "Status" at bounding box center [220, 235] width 267 height 13
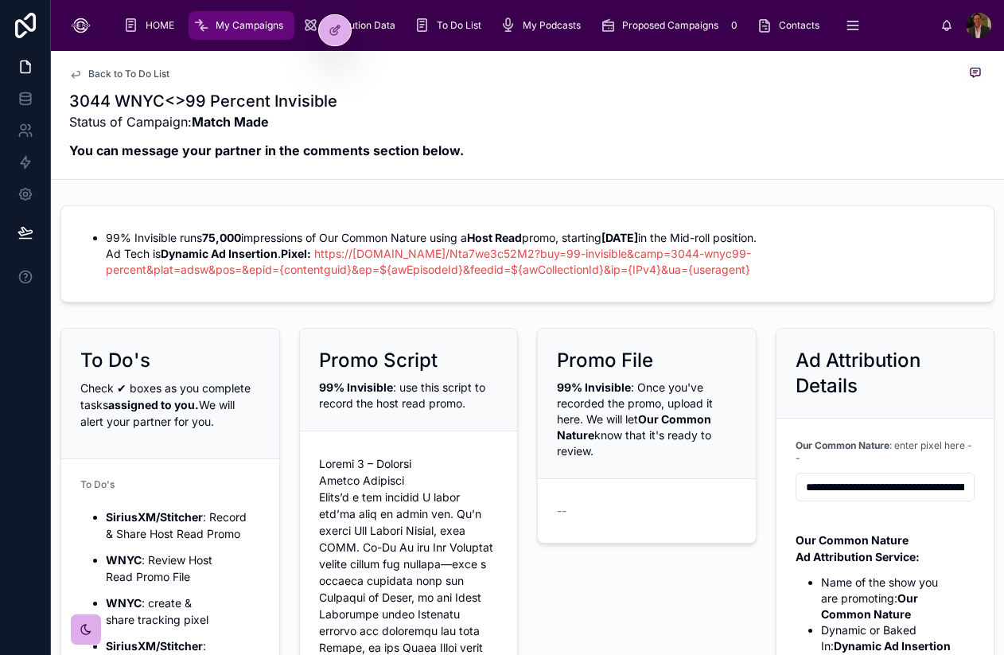
drag, startPoint x: 458, startPoint y: 291, endPoint x: 123, endPoint y: 223, distance: 342.6
click at [123, 223] on form "99% Invisible runs 75,000 impressions of Our Common Nature using a Host Read pr…" at bounding box center [527, 253] width 932 height 95
copy li "99% Invisible runs 75,000 impressions of Our Common Nature using a Host Read pr…"
click at [455, 31] on span "To Do List" at bounding box center [459, 25] width 45 height 13
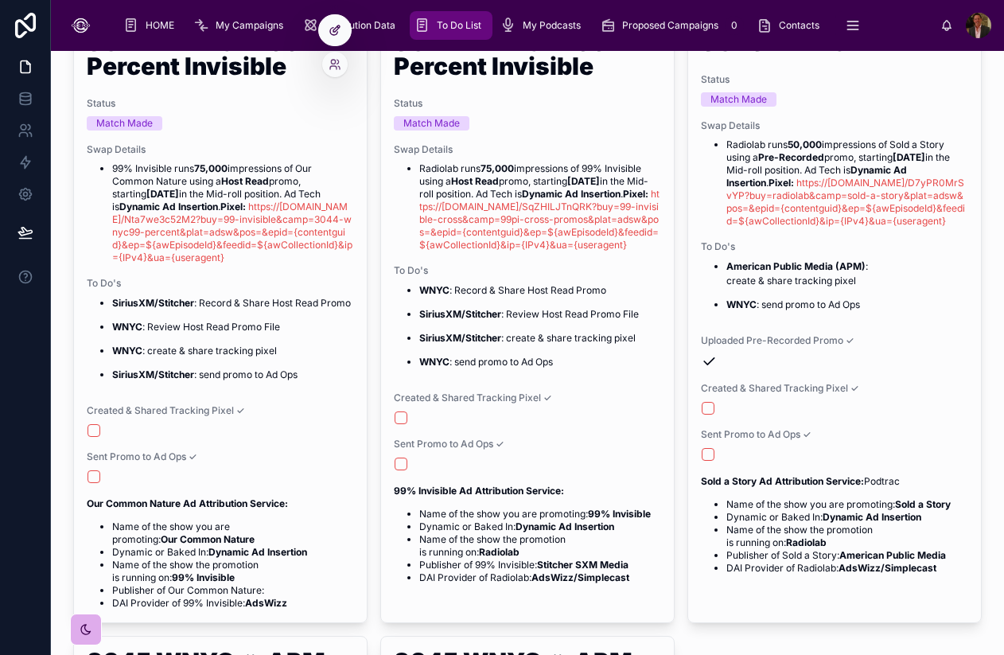
scroll to position [1205, 0]
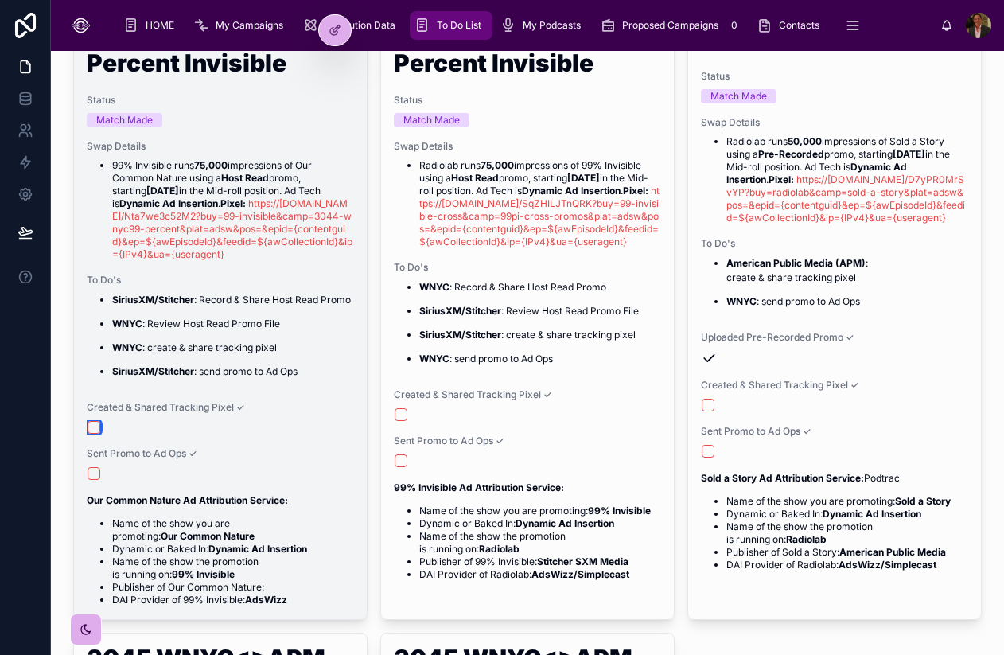
click at [95, 434] on button "button" at bounding box center [94, 427] width 13 height 13
click at [93, 434] on button "button" at bounding box center [94, 427] width 13 height 13
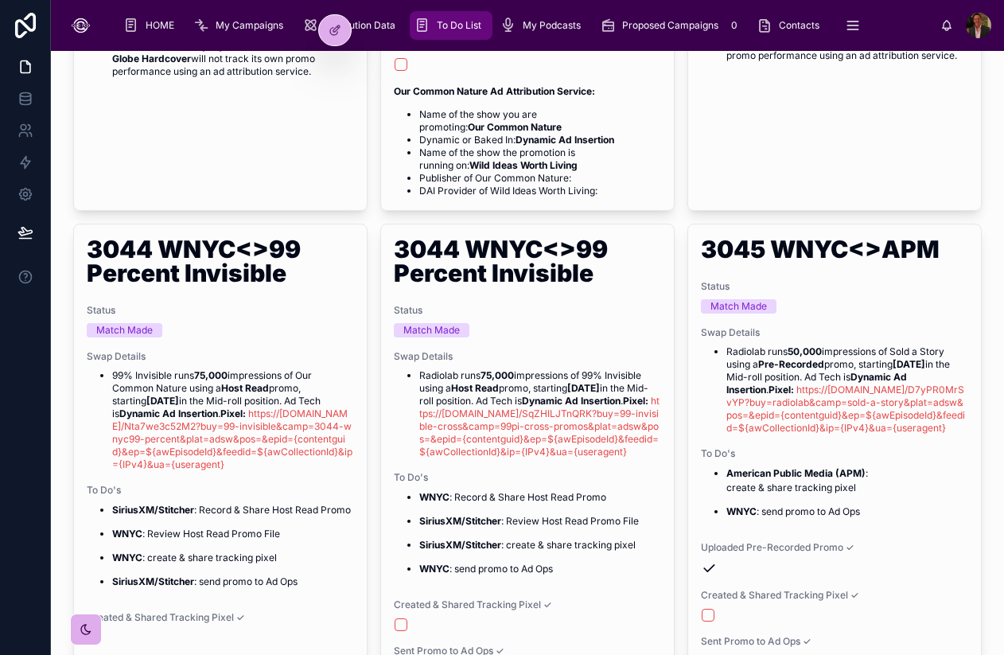
scroll to position [1282, 0]
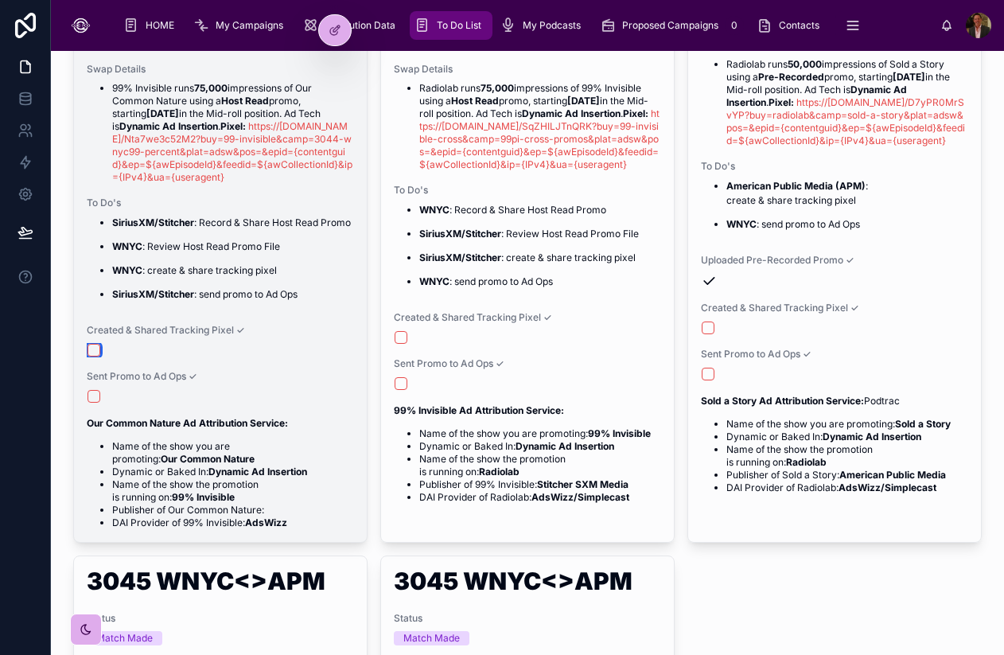
click at [98, 356] on button "button" at bounding box center [94, 350] width 13 height 13
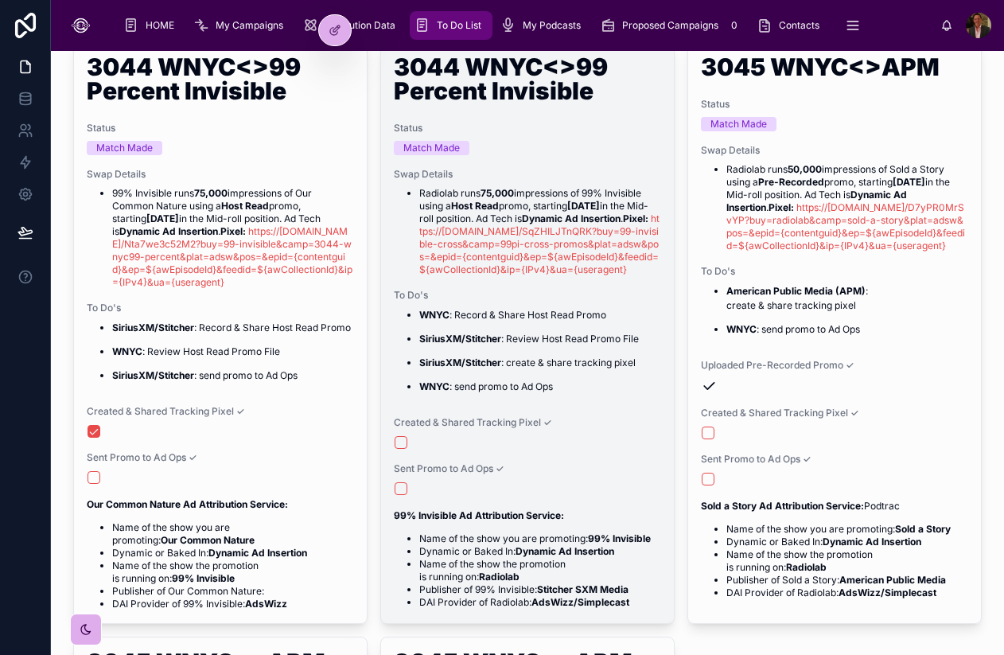
scroll to position [1201, 0]
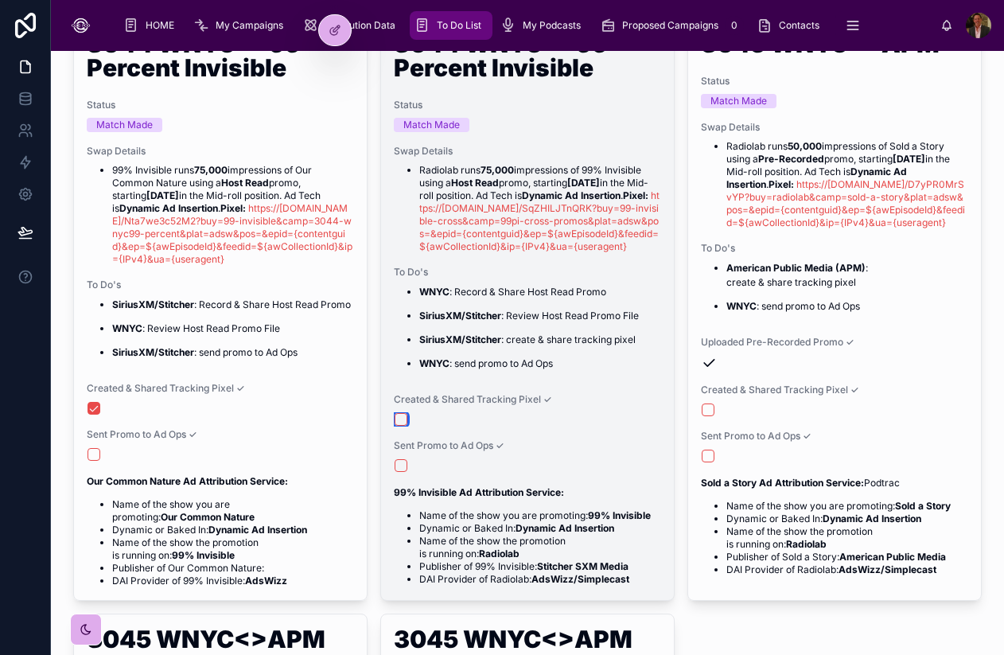
click at [402, 426] on button "button" at bounding box center [401, 419] width 13 height 13
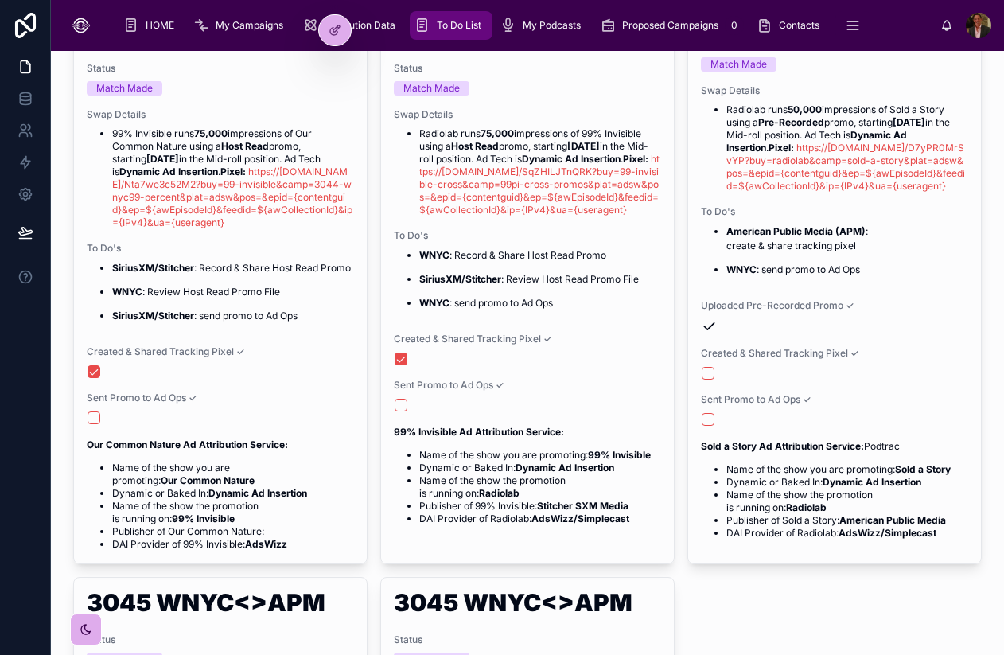
scroll to position [1240, 0]
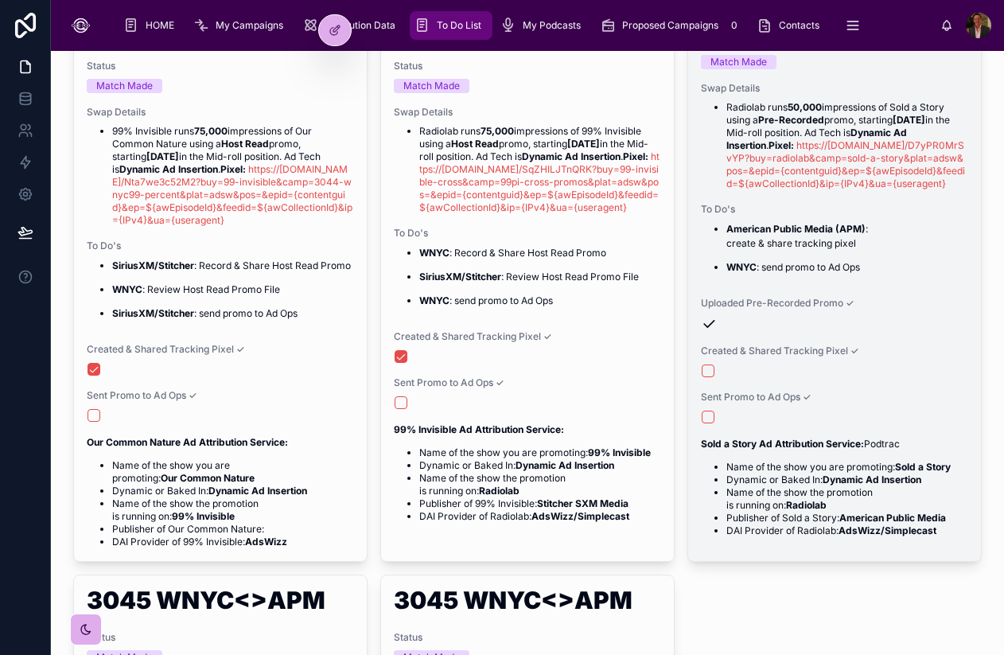
click at [714, 377] on div at bounding box center [835, 370] width 266 height 13
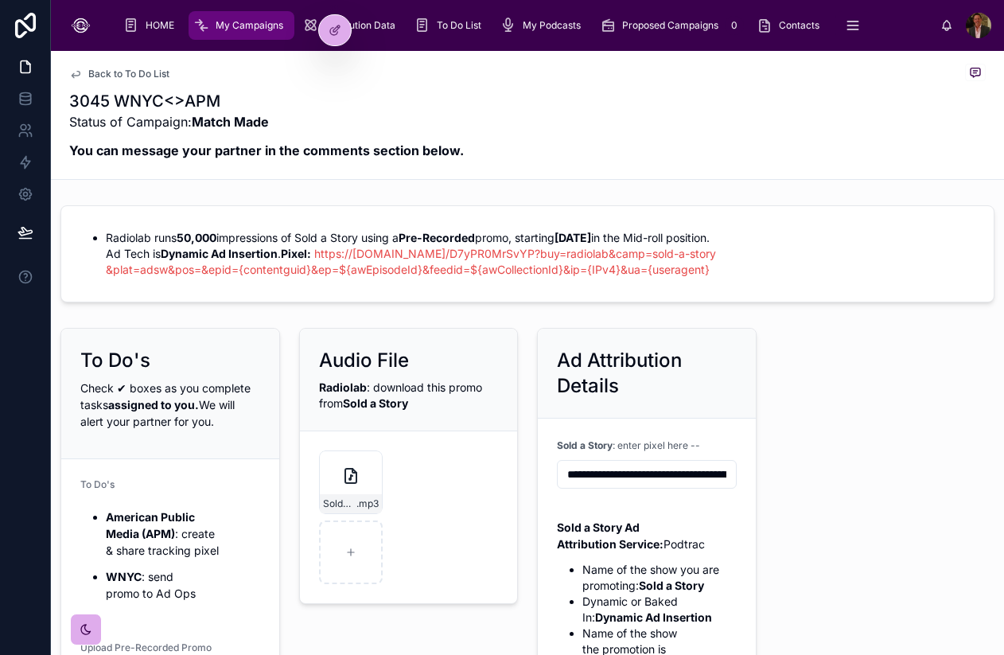
drag, startPoint x: 378, startPoint y: 275, endPoint x: 168, endPoint y: 212, distance: 219.5
click at [168, 212] on form "Radiolab runs 50,000 impressions of Sold a Story using a Pre-Recorded promo, st…" at bounding box center [527, 253] width 932 height 95
click at [388, 274] on li "Radiolab runs 50,000 impressions of Sold a Story using a Pre-Recorded promo, st…" at bounding box center [540, 254] width 869 height 48
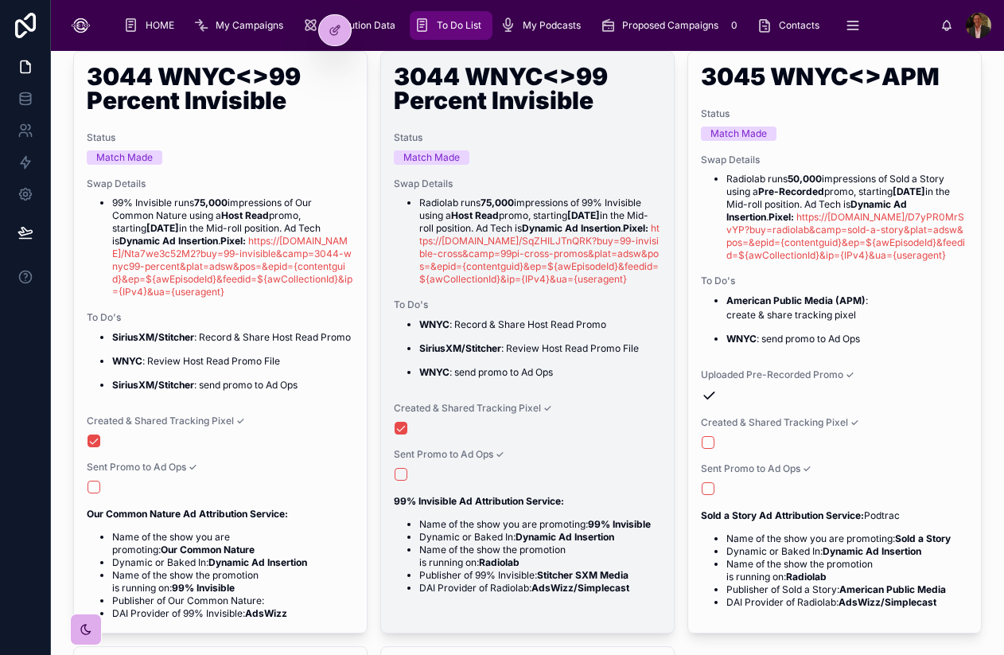
scroll to position [1189, 0]
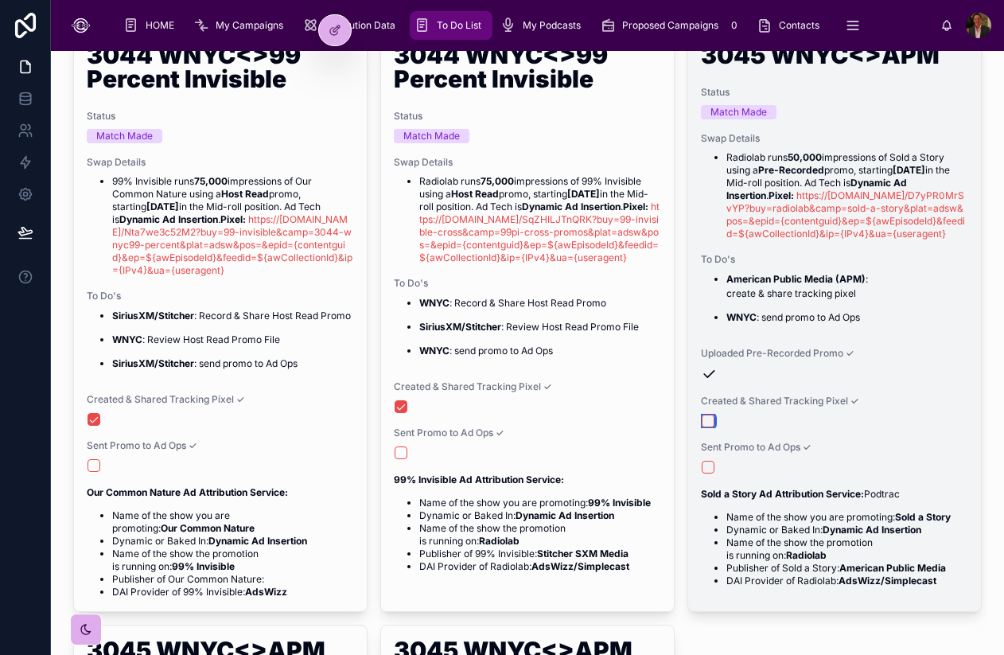
click at [706, 427] on button "button" at bounding box center [708, 420] width 13 height 13
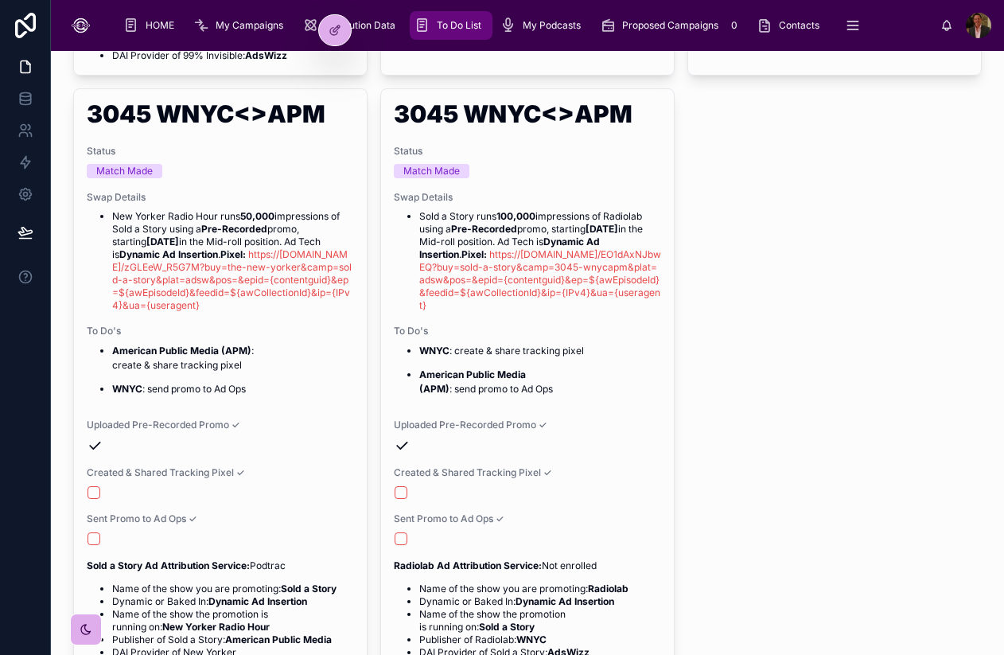
scroll to position [1732, 0]
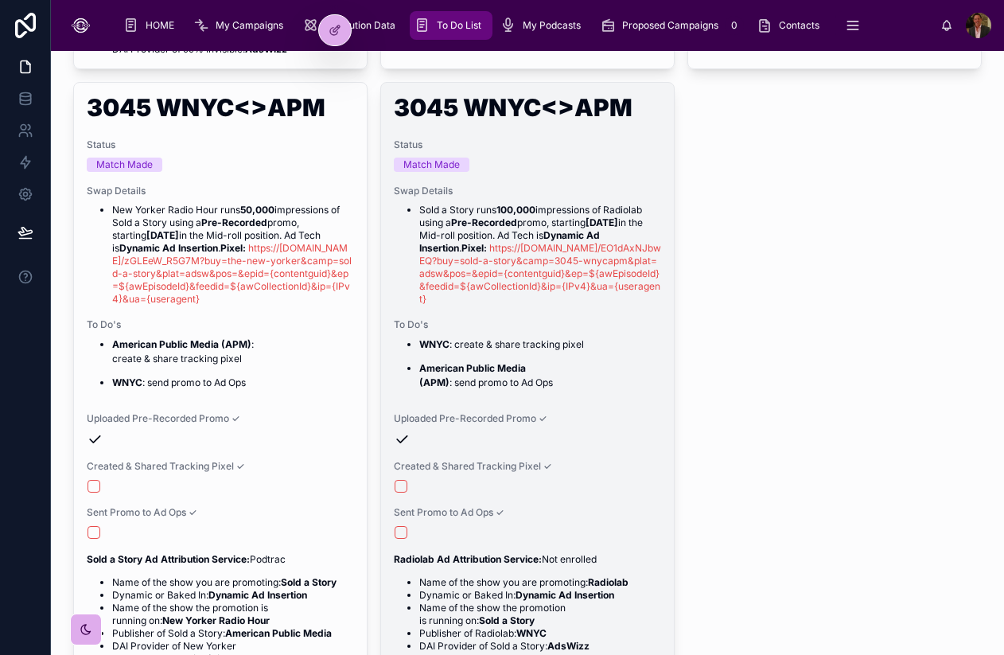
click at [407, 492] on div at bounding box center [528, 486] width 266 height 13
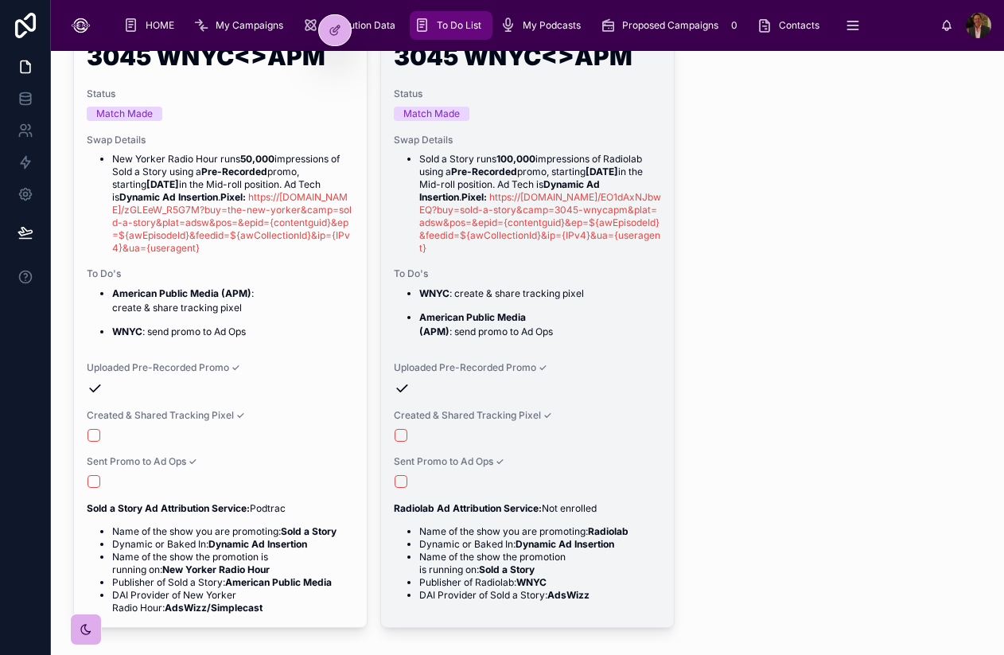
scroll to position [1780, 0]
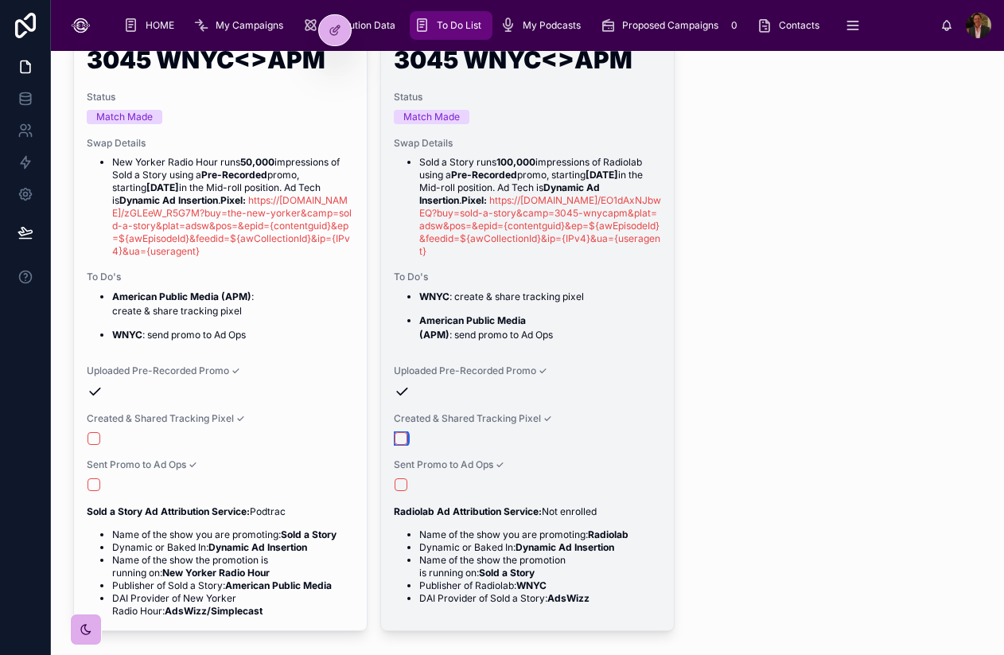
click at [401, 445] on button "button" at bounding box center [401, 438] width 13 height 13
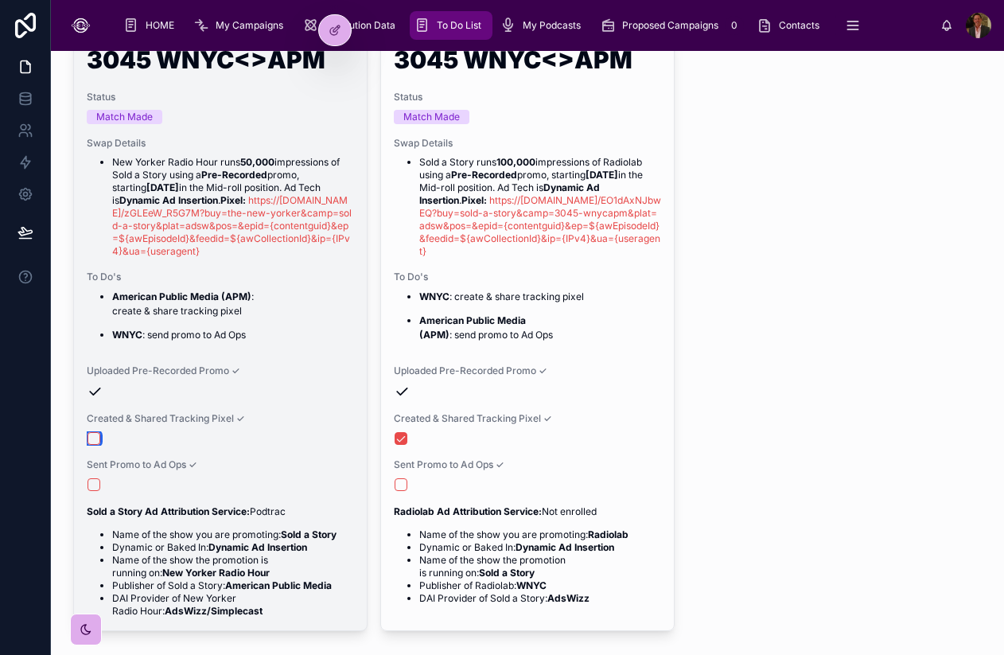
click at [95, 445] on button "button" at bounding box center [94, 438] width 13 height 13
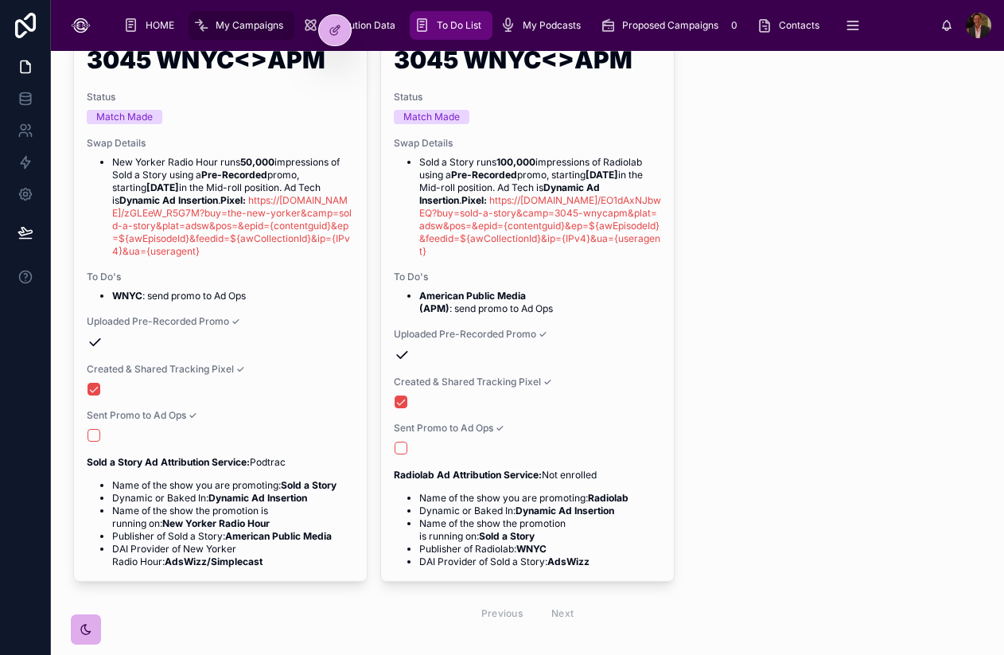
click at [277, 22] on span "My Campaigns" at bounding box center [250, 25] width 68 height 13
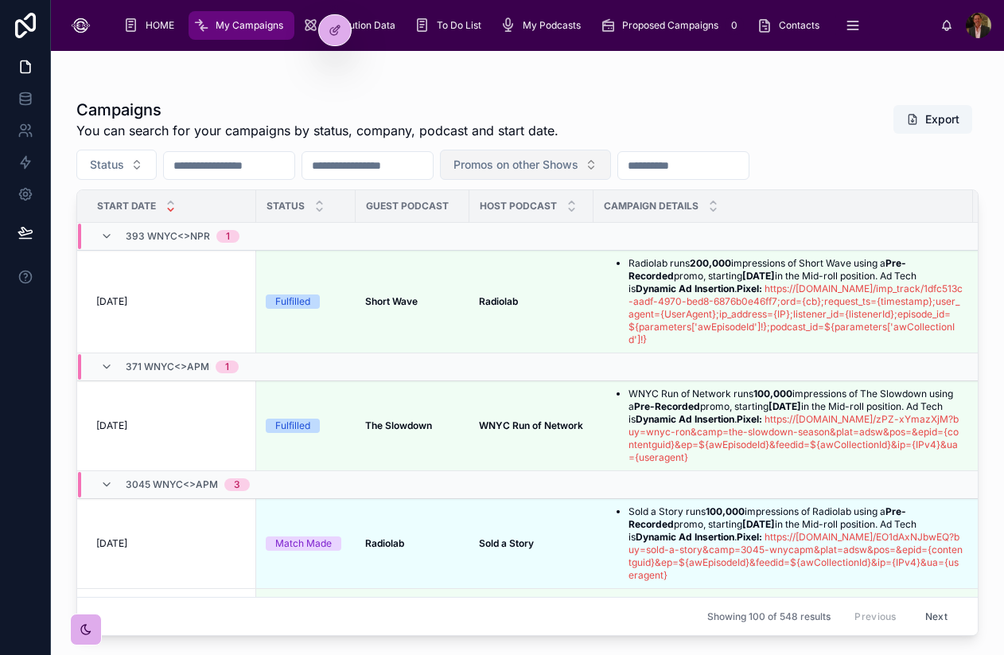
click at [611, 168] on button "Promos on other Shows" at bounding box center [525, 165] width 171 height 30
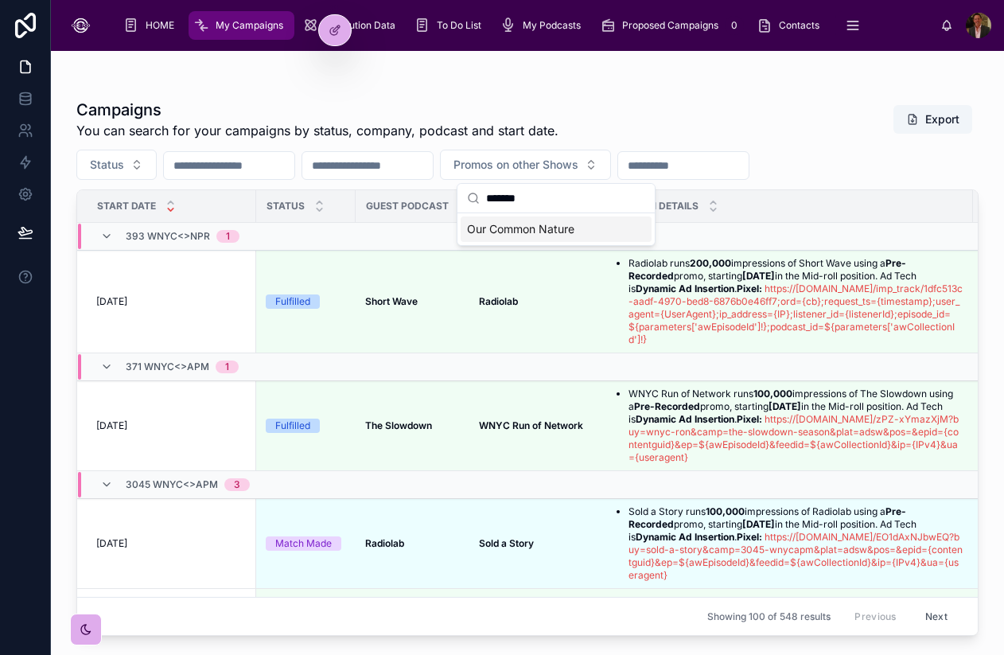
type input "*******"
click at [572, 228] on span "Our Common Nature" at bounding box center [520, 229] width 107 height 16
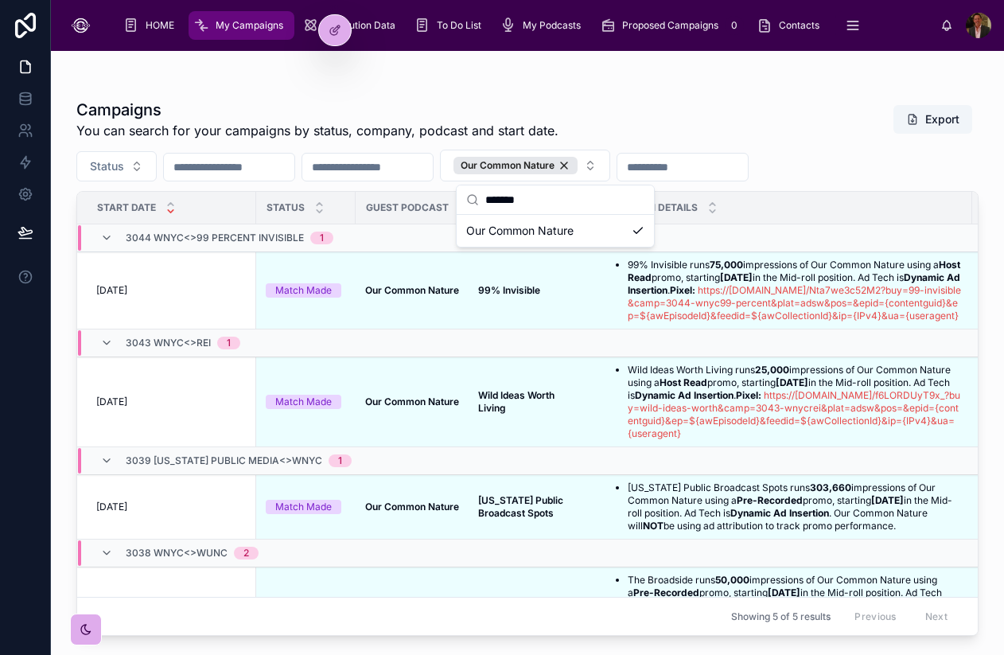
click at [860, 153] on div "Status Our Common Nature" at bounding box center [527, 166] width 902 height 32
click at [414, 162] on input "text" at bounding box center [367, 167] width 130 height 22
click at [578, 166] on div "Our Common Nature" at bounding box center [515, 166] width 124 height 18
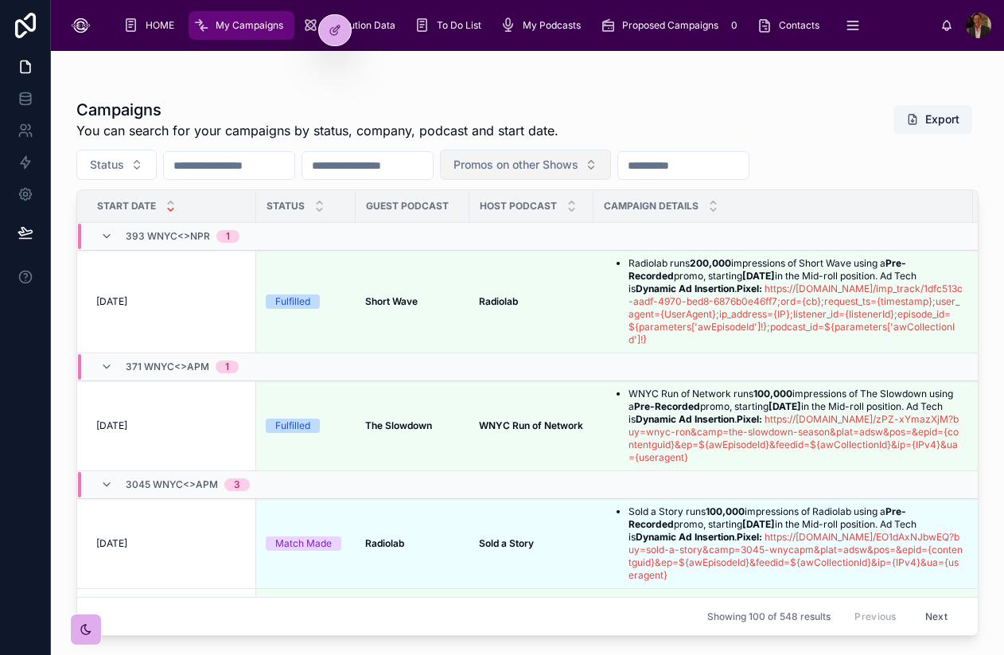
click at [418, 168] on input "text" at bounding box center [367, 165] width 130 height 22
type input "**********"
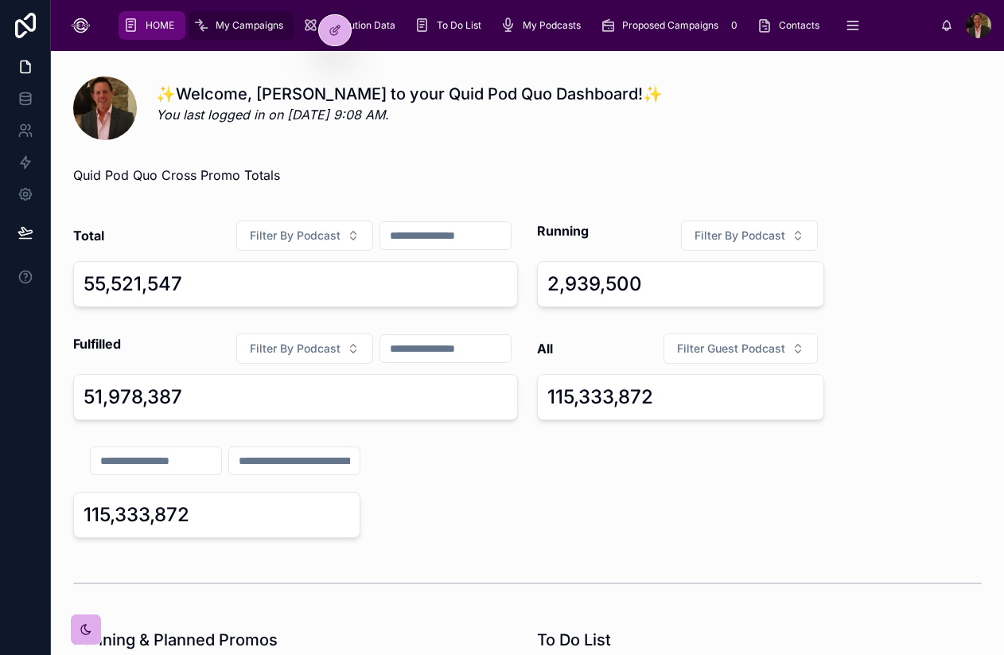
click at [247, 29] on span "My Campaigns" at bounding box center [250, 25] width 68 height 13
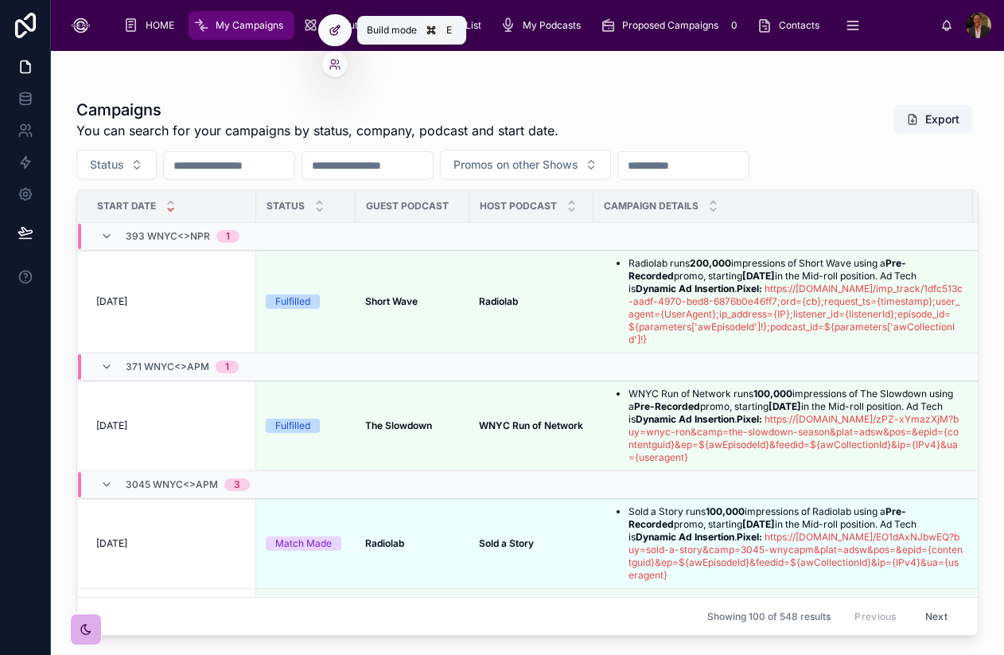
click at [325, 18] on div at bounding box center [335, 30] width 32 height 30
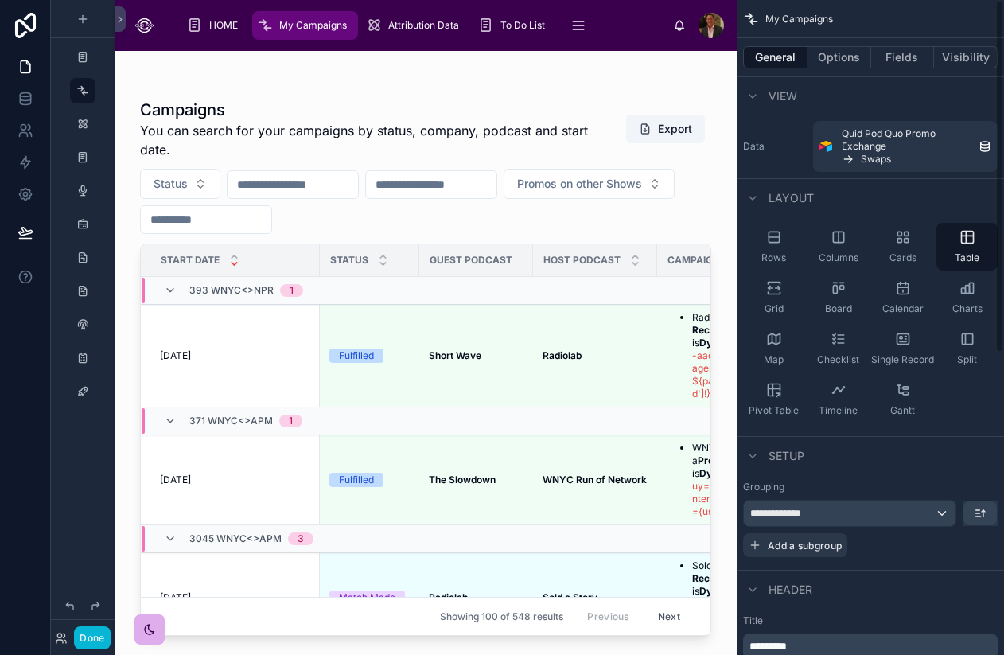
click at [779, 46] on button "General" at bounding box center [775, 57] width 64 height 22
click at [772, 57] on button "General" at bounding box center [775, 57] width 64 height 22
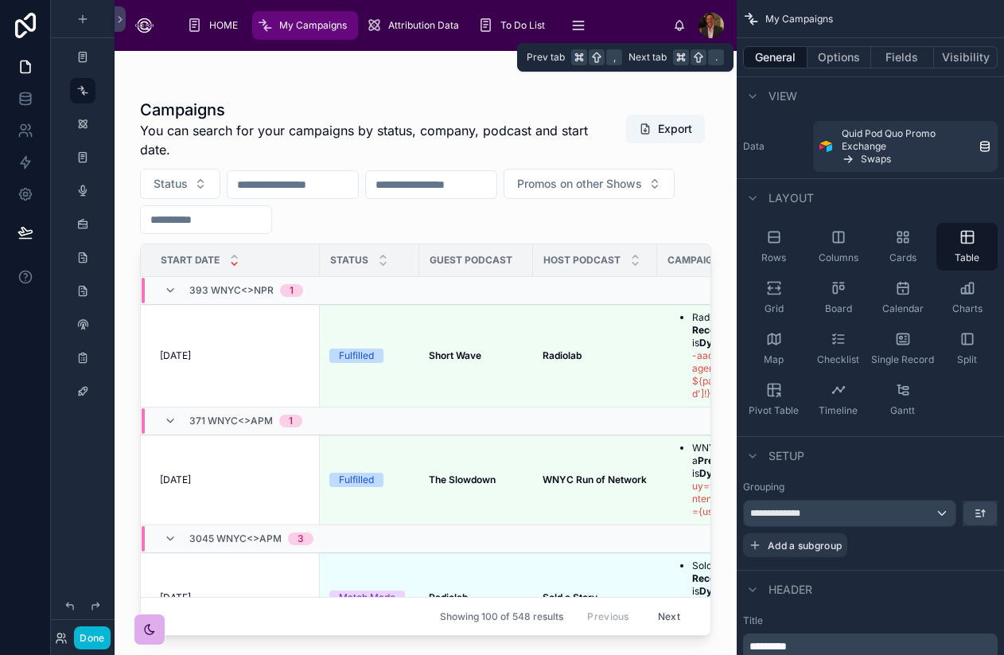
click at [778, 58] on button "General" at bounding box center [775, 57] width 64 height 22
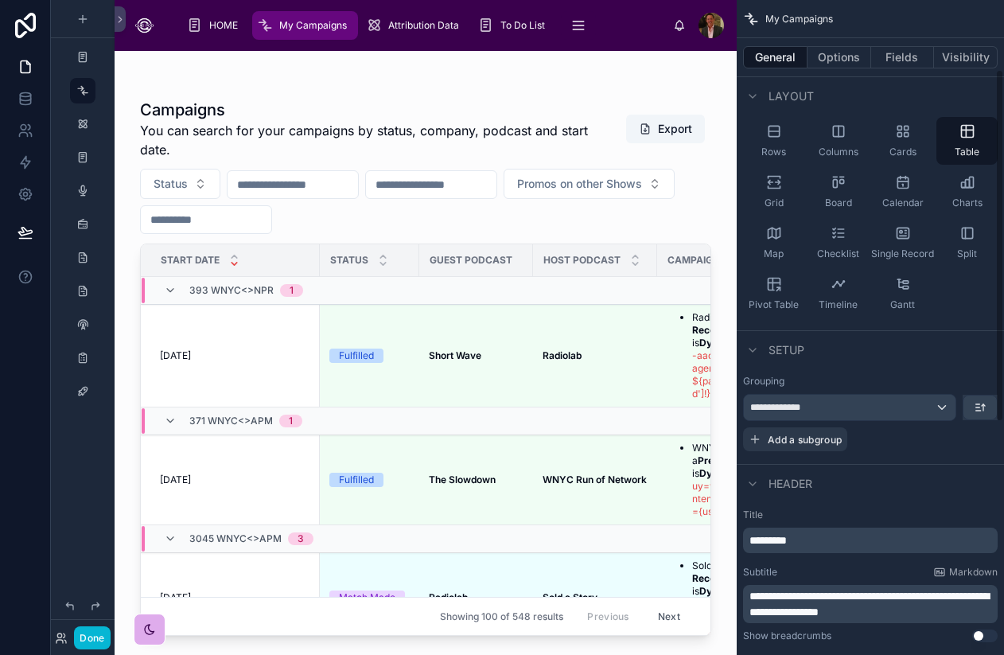
scroll to position [96, 0]
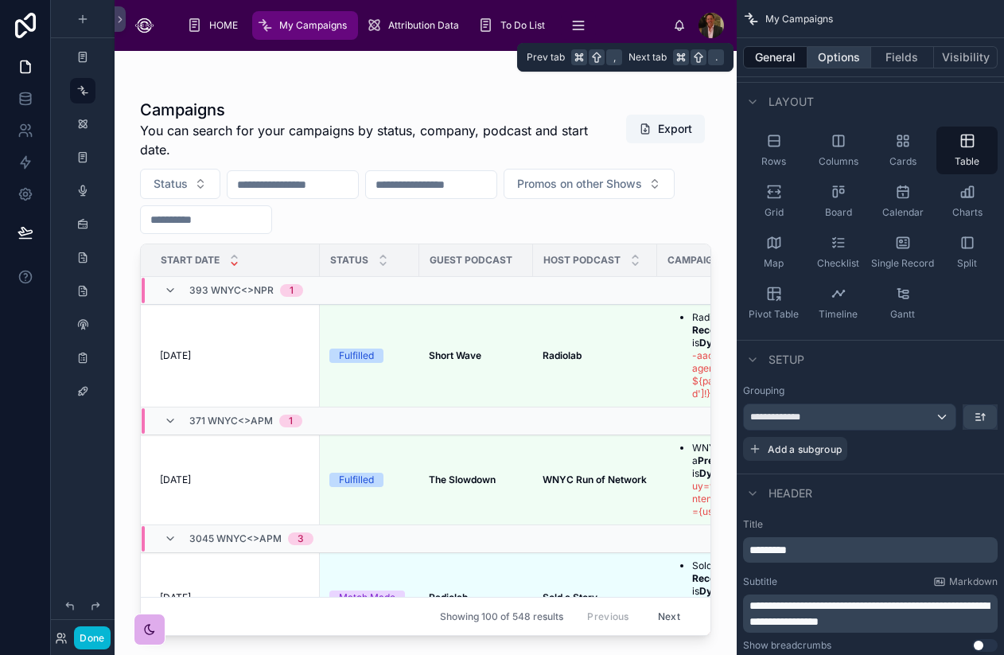
click at [849, 57] on button "Options" at bounding box center [840, 57] width 64 height 22
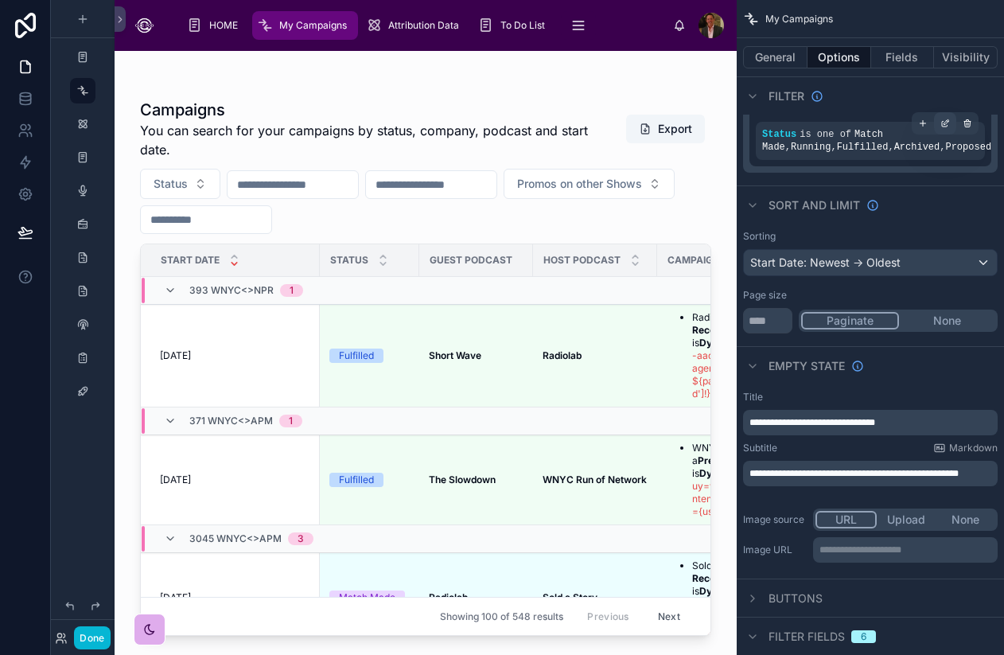
click at [944, 128] on div "scrollable content" at bounding box center [945, 123] width 22 height 22
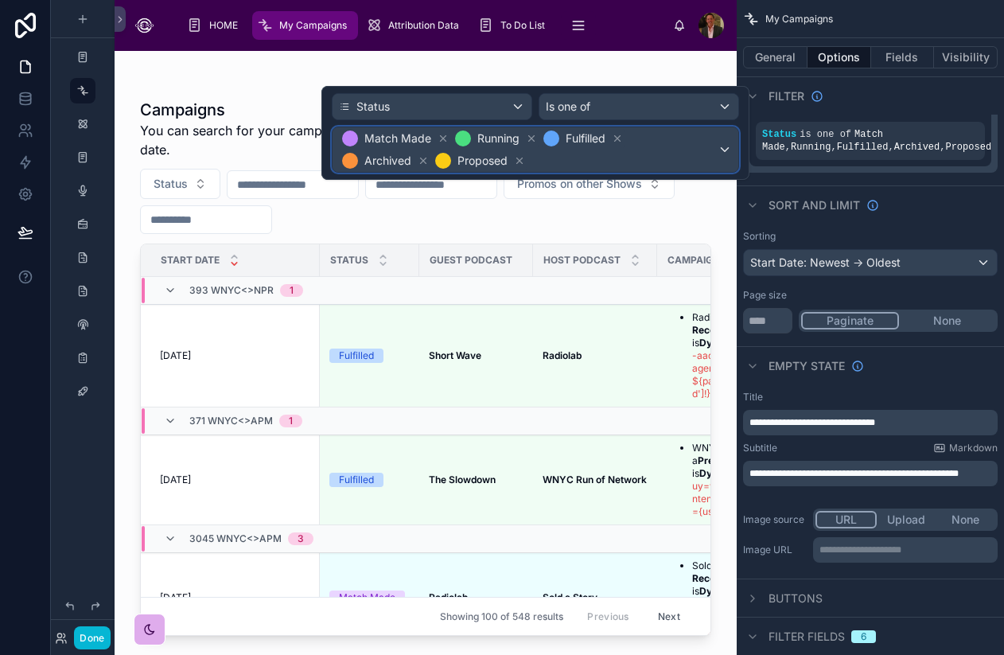
click at [618, 163] on span "Match Made Running Fulfilled Archived Proposed" at bounding box center [528, 149] width 379 height 45
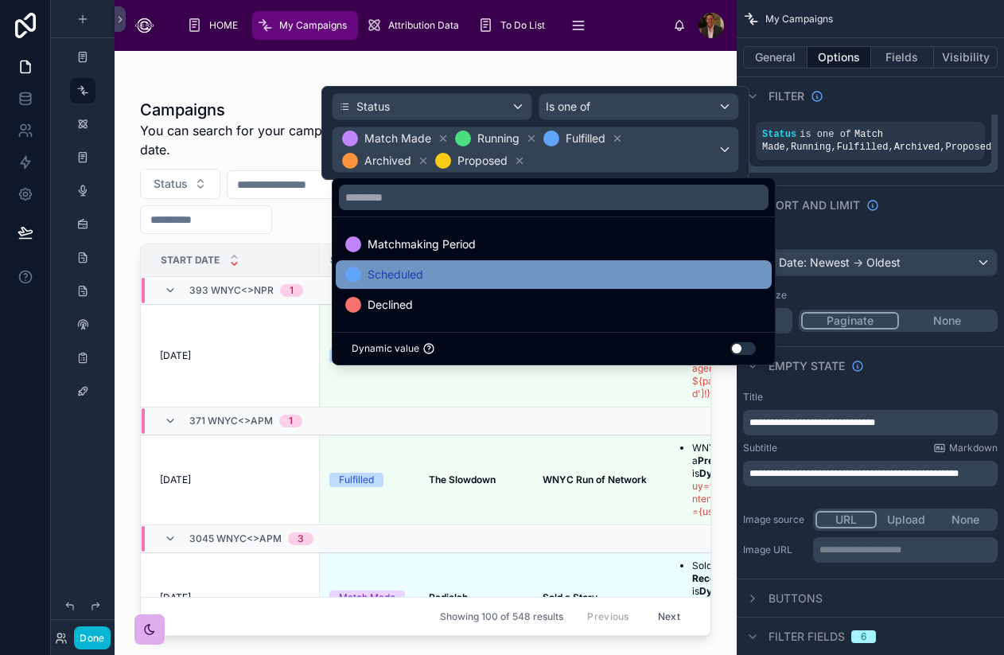
click at [543, 266] on div "Scheduled" at bounding box center [553, 274] width 417 height 19
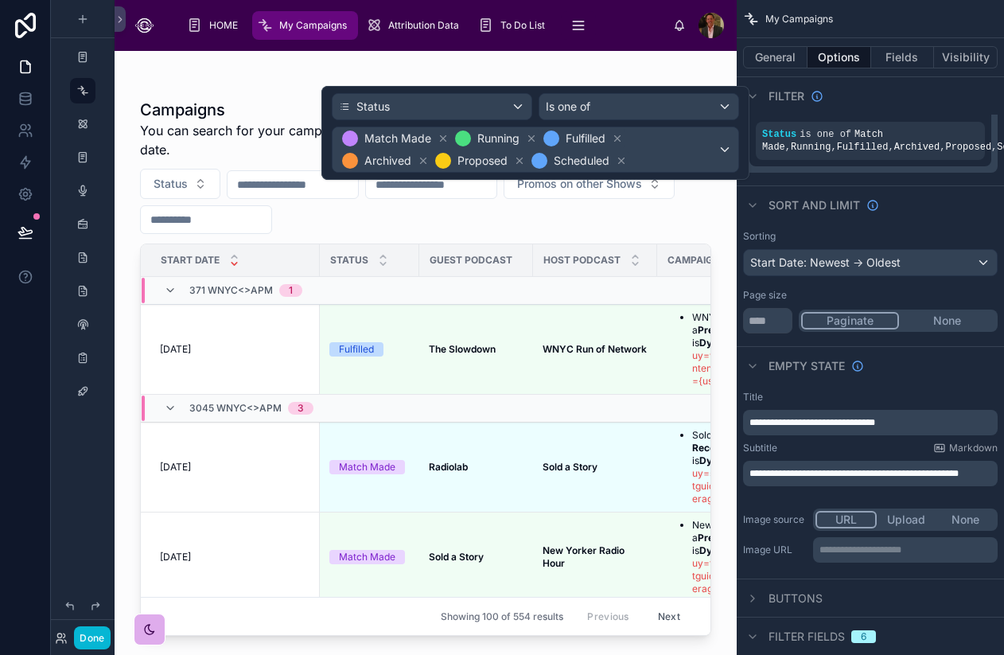
click at [569, 224] on div at bounding box center [426, 343] width 622 height 585
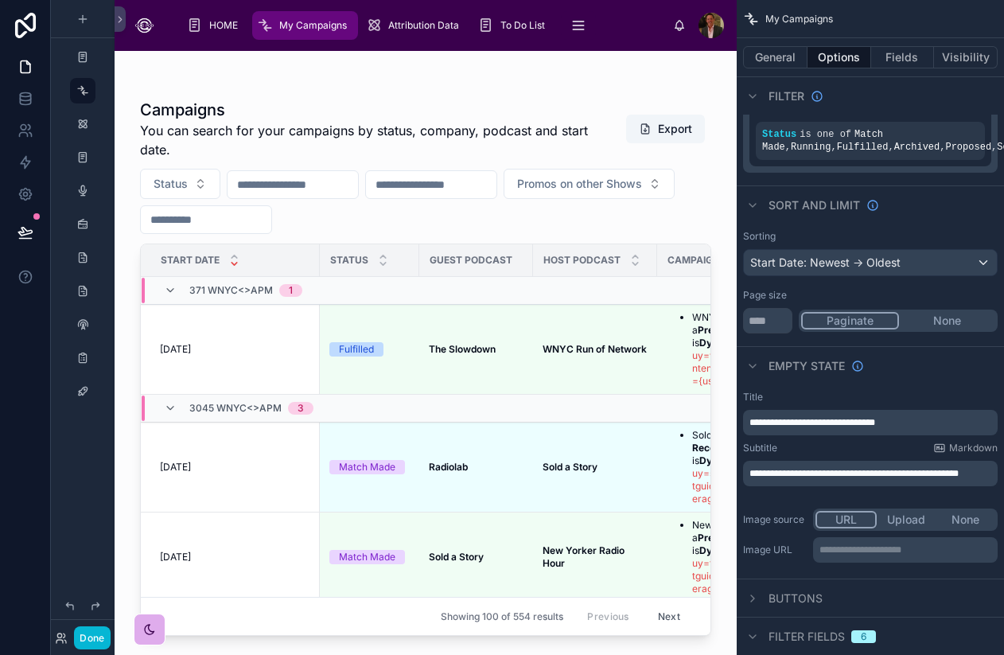
click at [292, 30] on span "My Campaigns" at bounding box center [313, 25] width 68 height 13
click at [85, 638] on button "Done" at bounding box center [92, 637] width 36 height 23
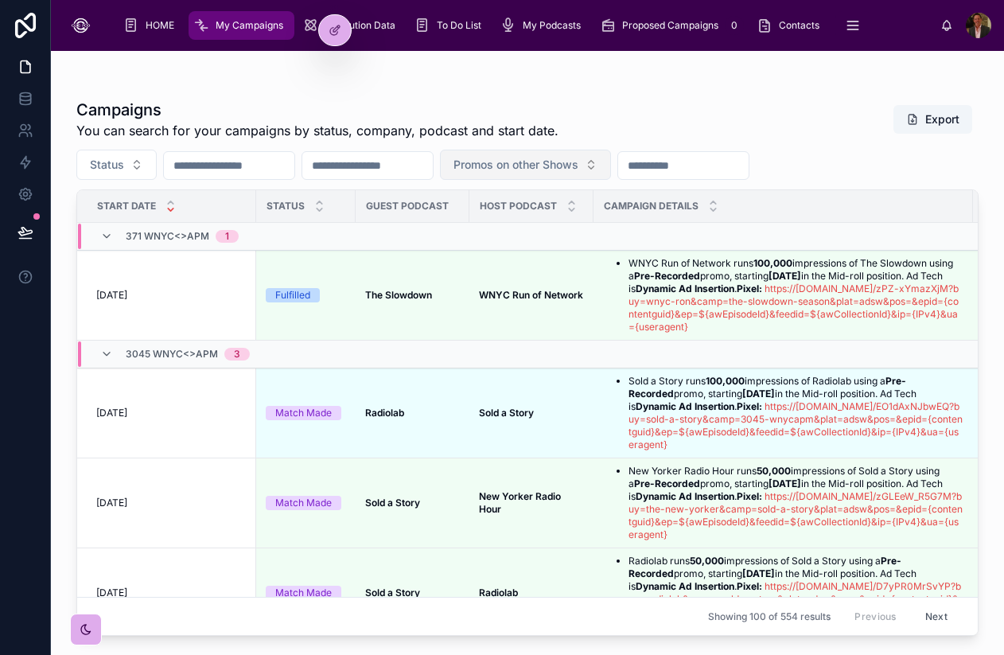
click at [578, 165] on span "Promos on other Shows" at bounding box center [515, 165] width 125 height 16
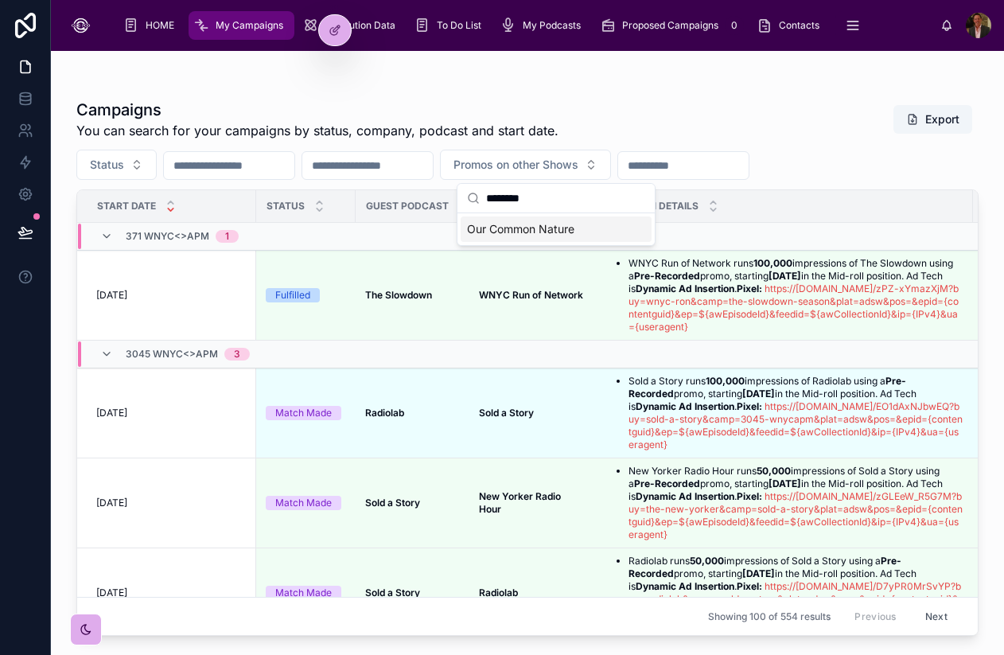
type input "********"
click at [576, 235] on div "Our Common Nature" at bounding box center [556, 228] width 191 height 25
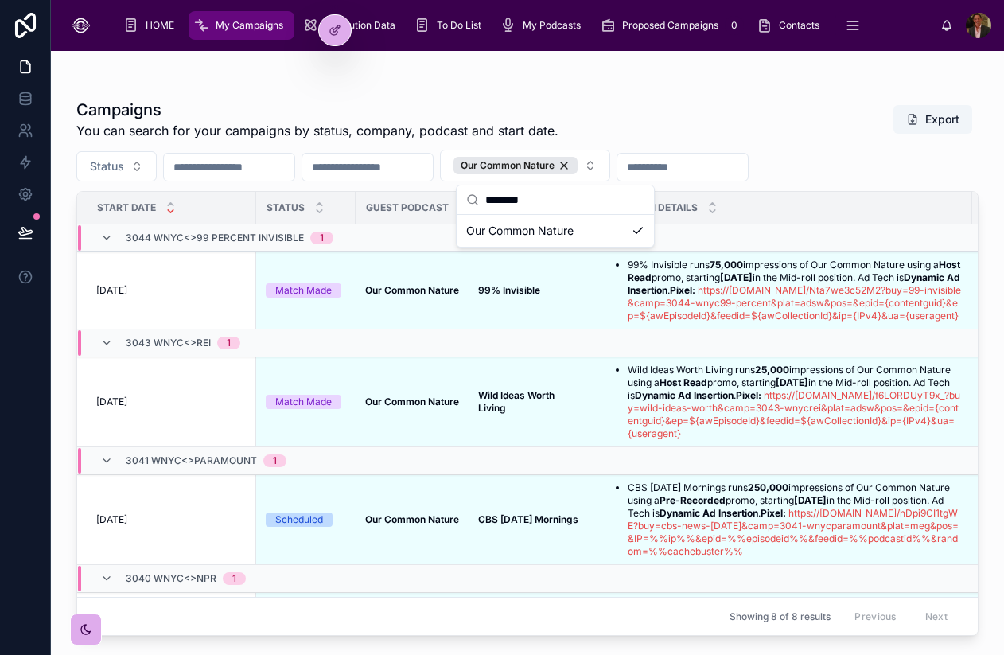
click at [827, 150] on div "Status Our Common Nature" at bounding box center [527, 166] width 902 height 32
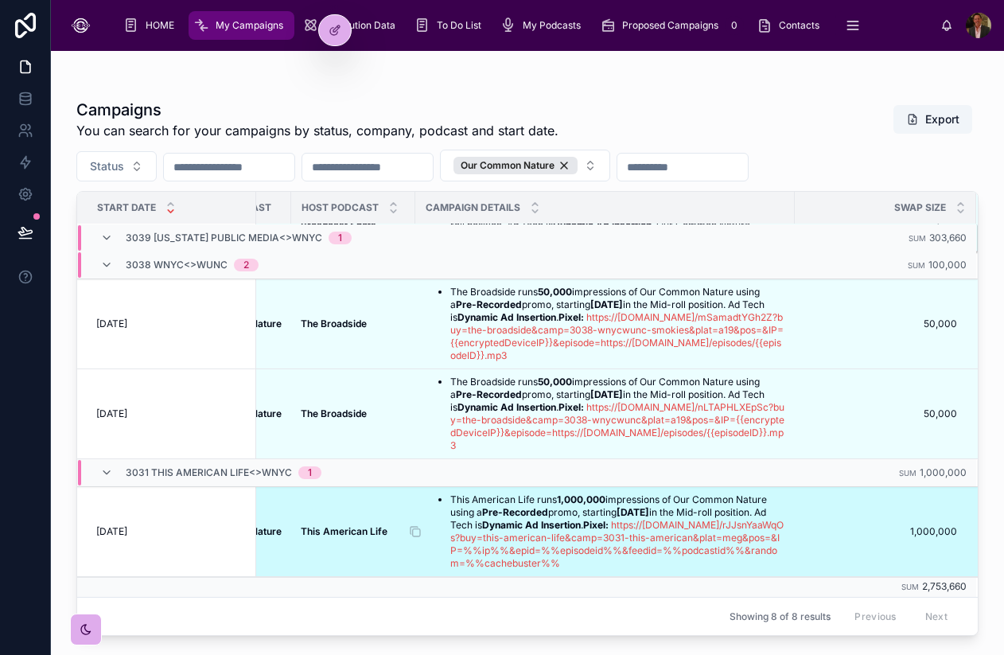
scroll to position [548, 0]
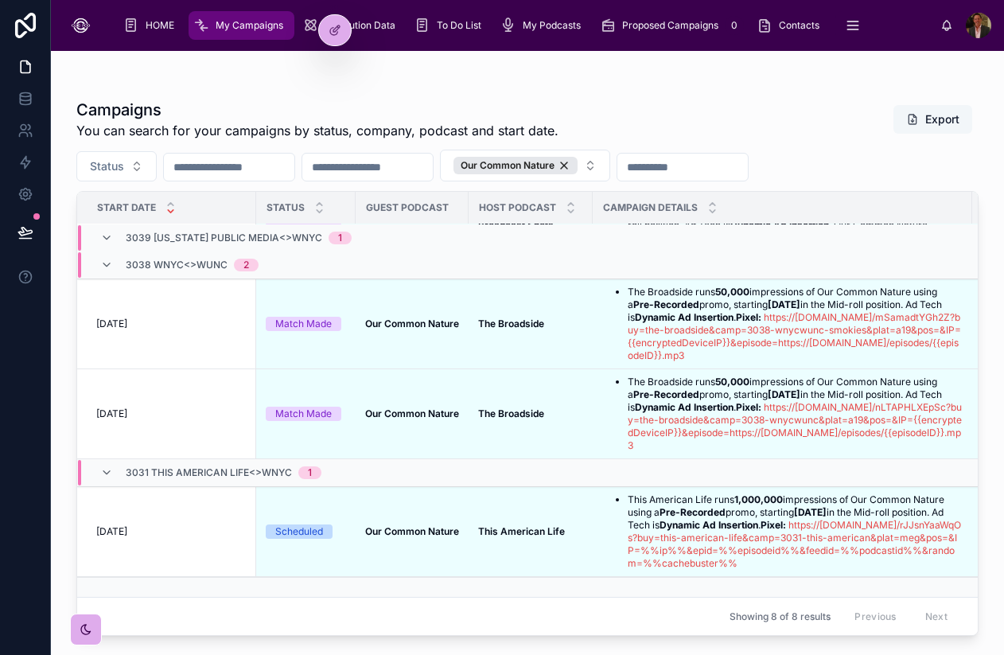
click at [944, 126] on button "Export" at bounding box center [932, 119] width 79 height 29
